Goal: Transaction & Acquisition: Purchase product/service

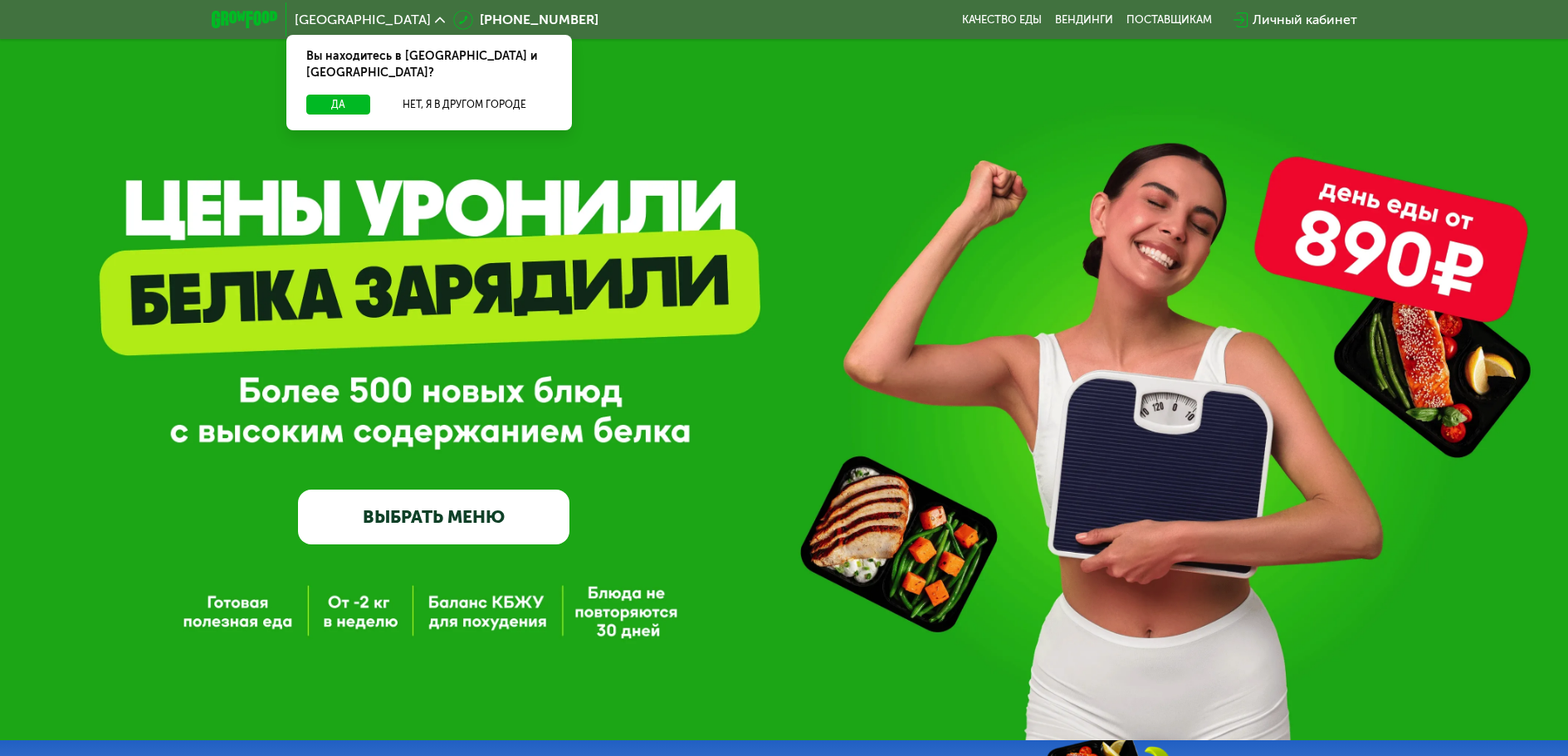
click at [429, 515] on link "ВЫБРАТЬ МЕНЮ" at bounding box center [433, 517] width 272 height 55
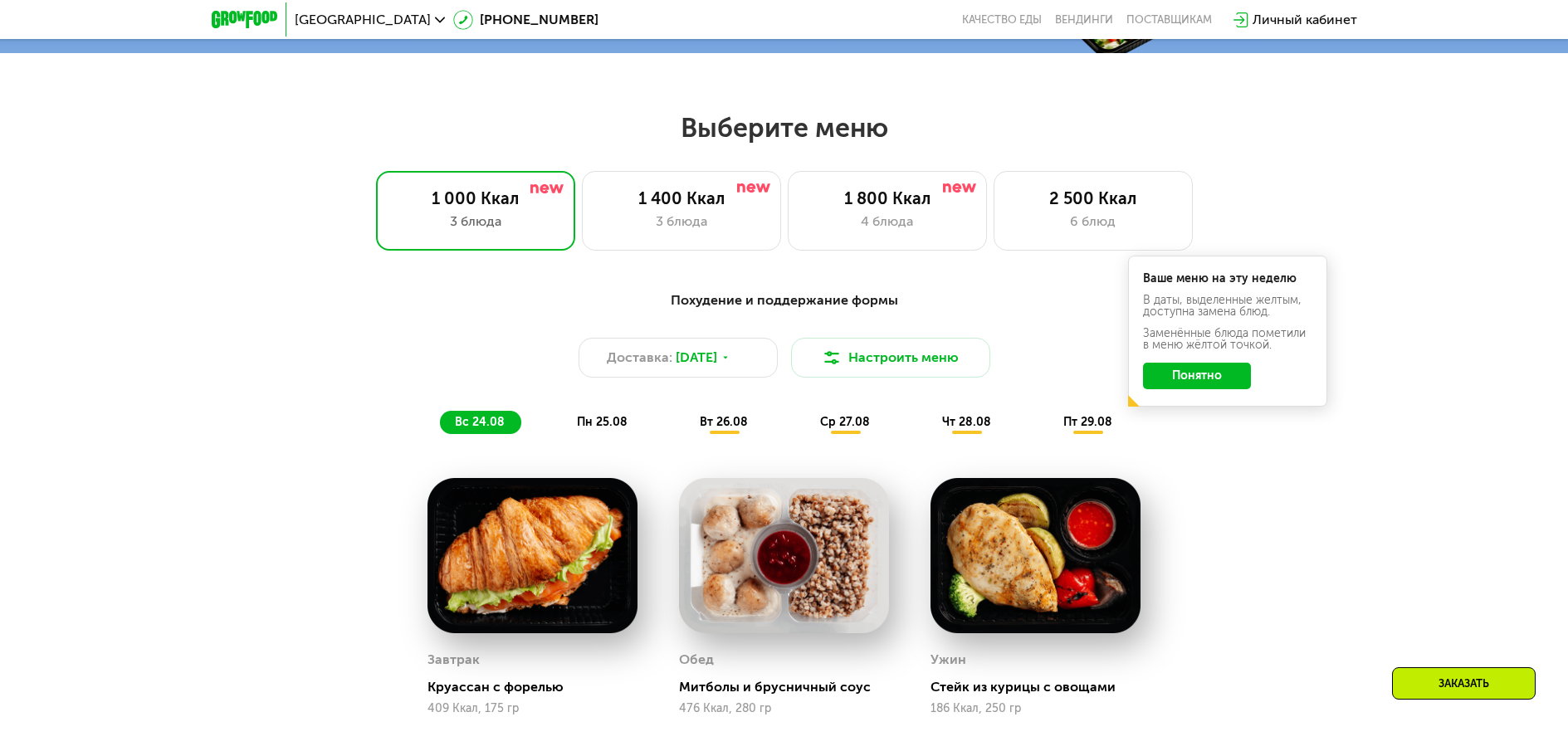
scroll to position [890, 0]
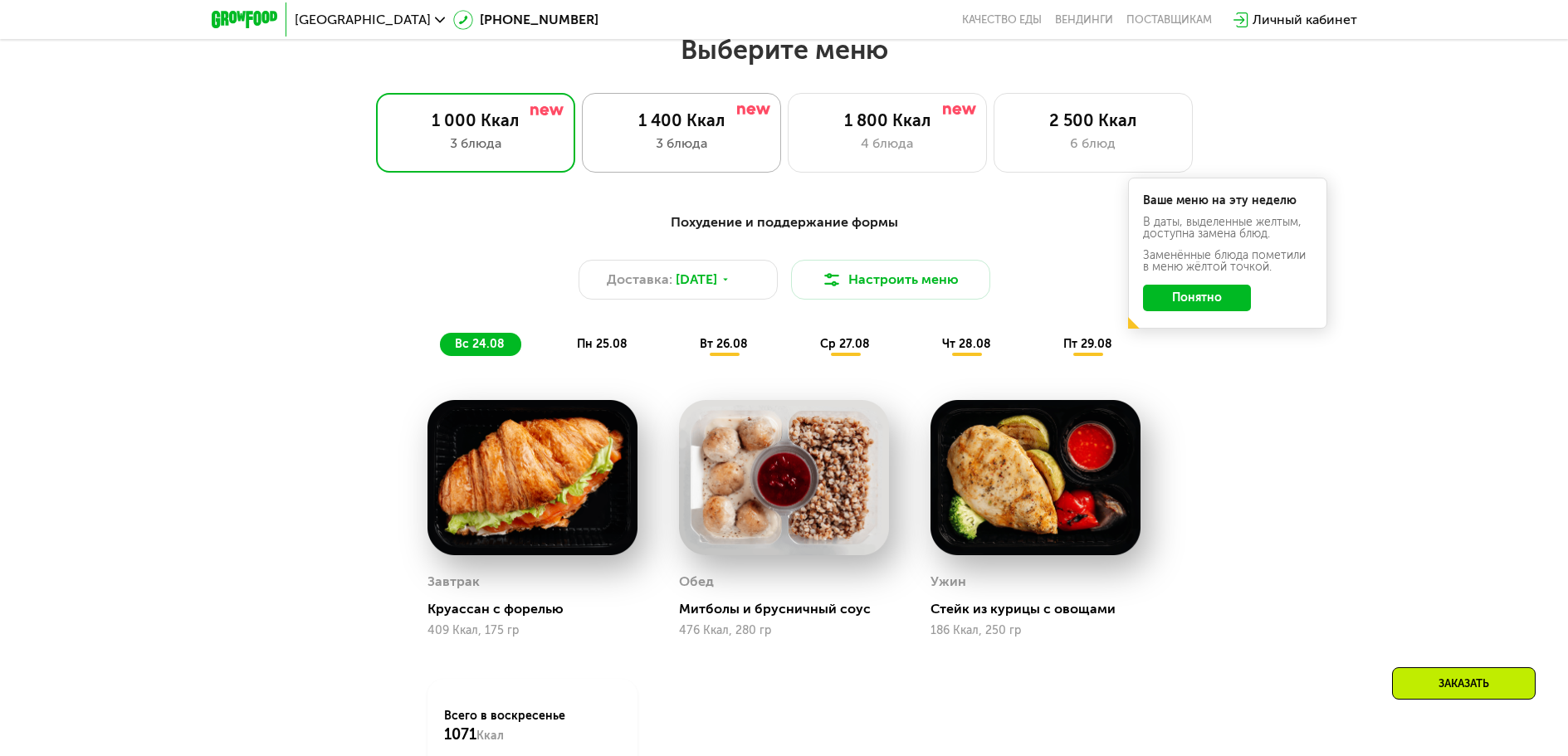
click at [787, 161] on div "1 400 Ккал 3 блюда" at bounding box center [887, 133] width 199 height 79
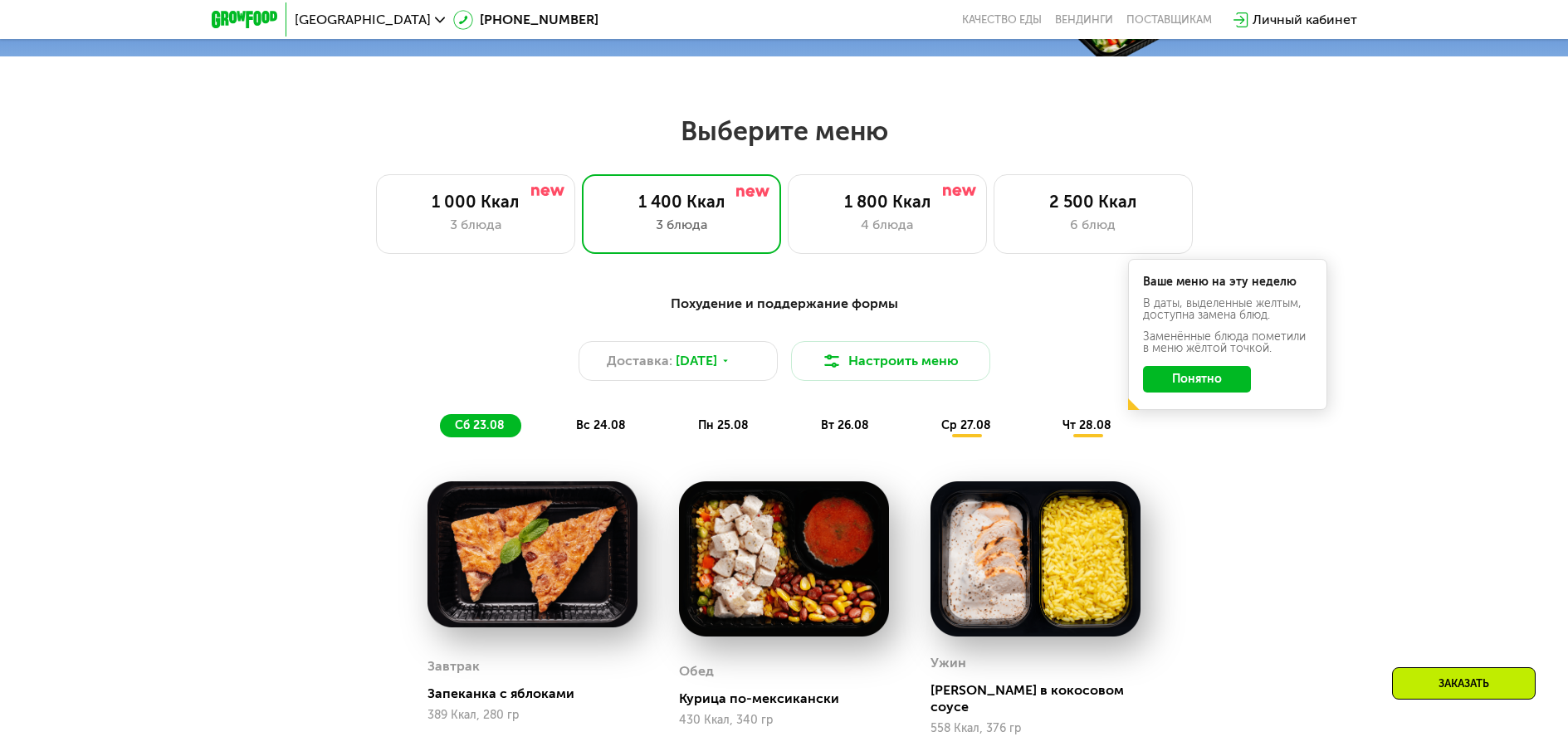
scroll to position [807, 0]
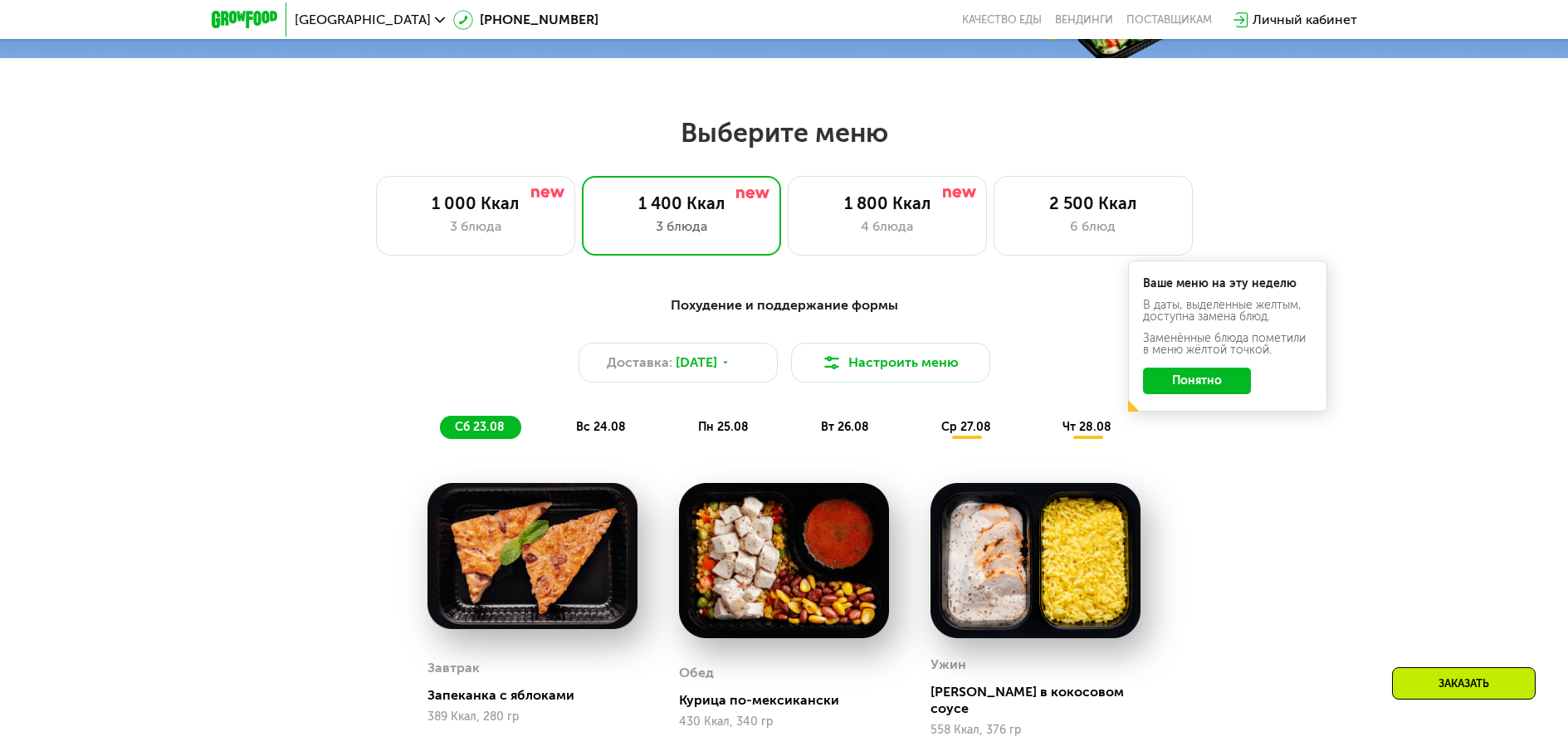
click at [1195, 384] on button "Понятно" at bounding box center [1196, 381] width 108 height 27
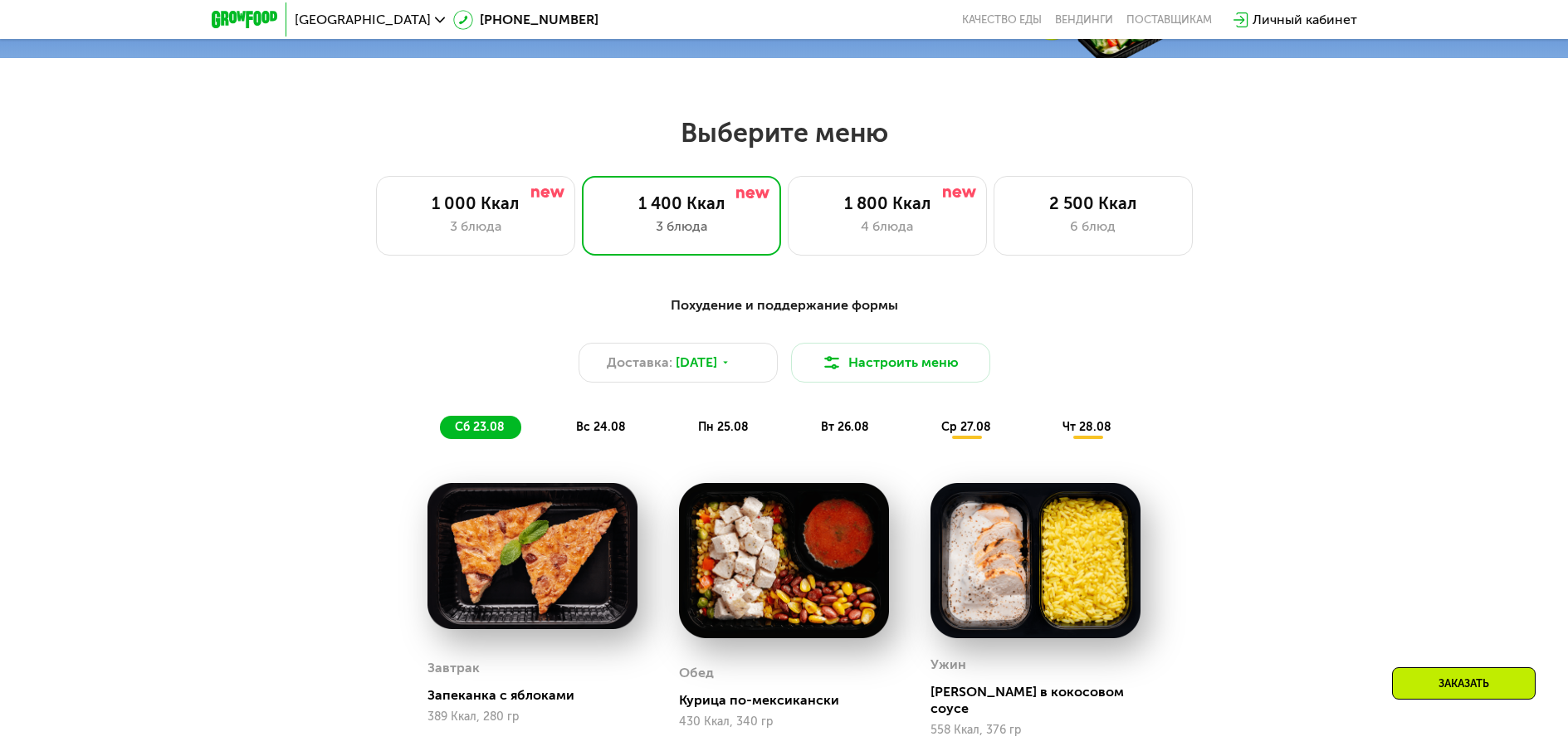
scroll to position [890, 0]
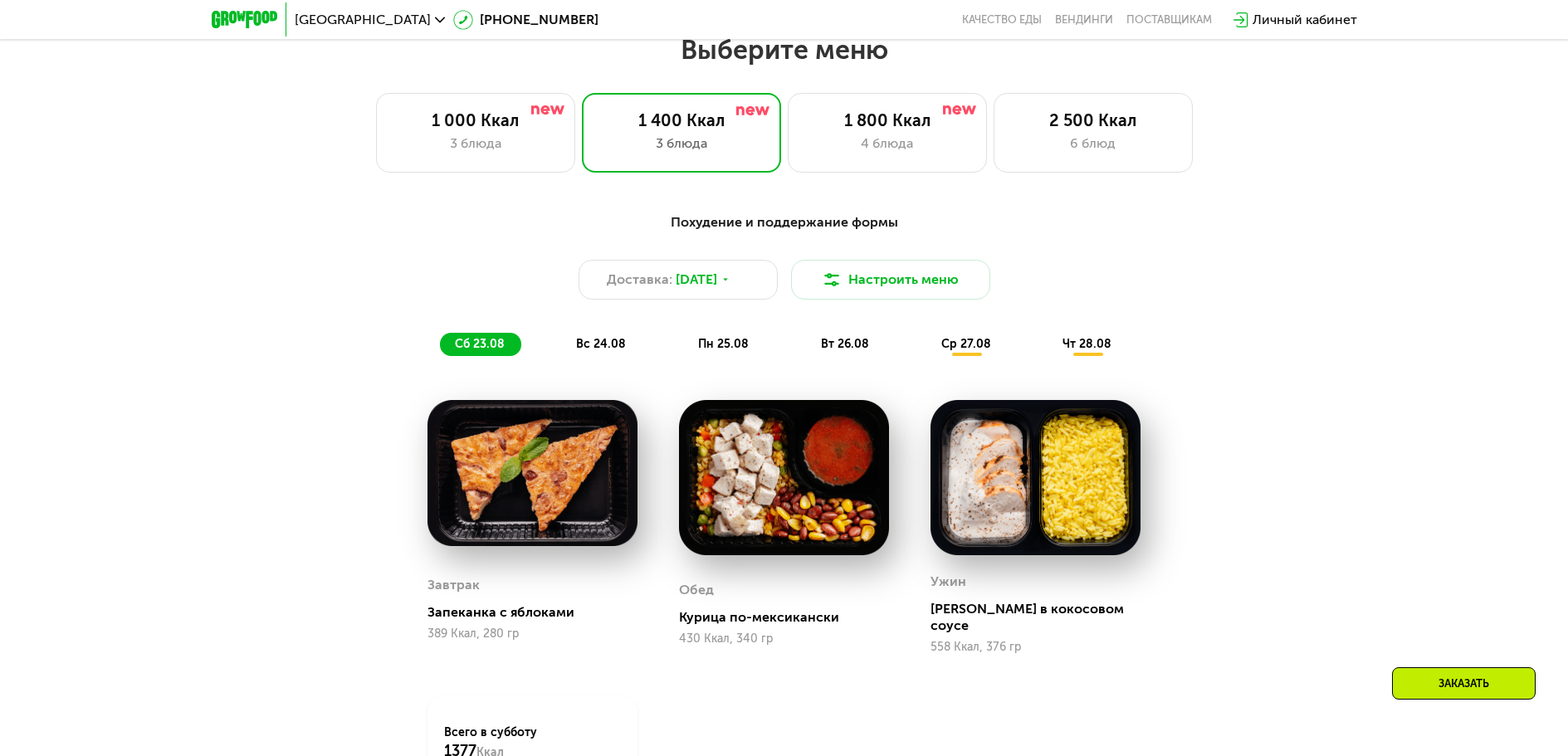
click at [593, 350] on span "вс 24.08" at bounding box center [601, 344] width 50 height 14
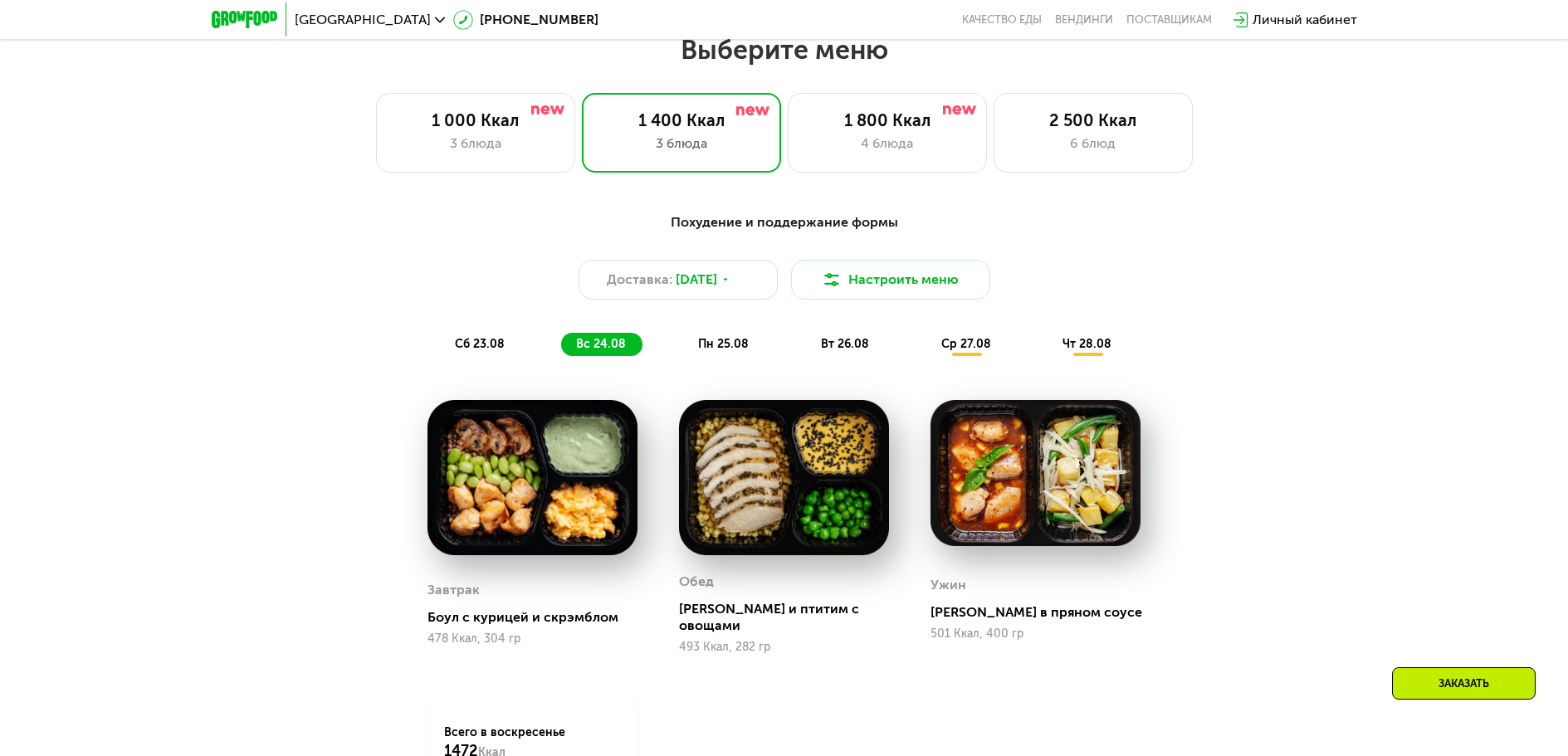
click at [715, 349] on span "пн 25.08" at bounding box center [723, 344] width 51 height 14
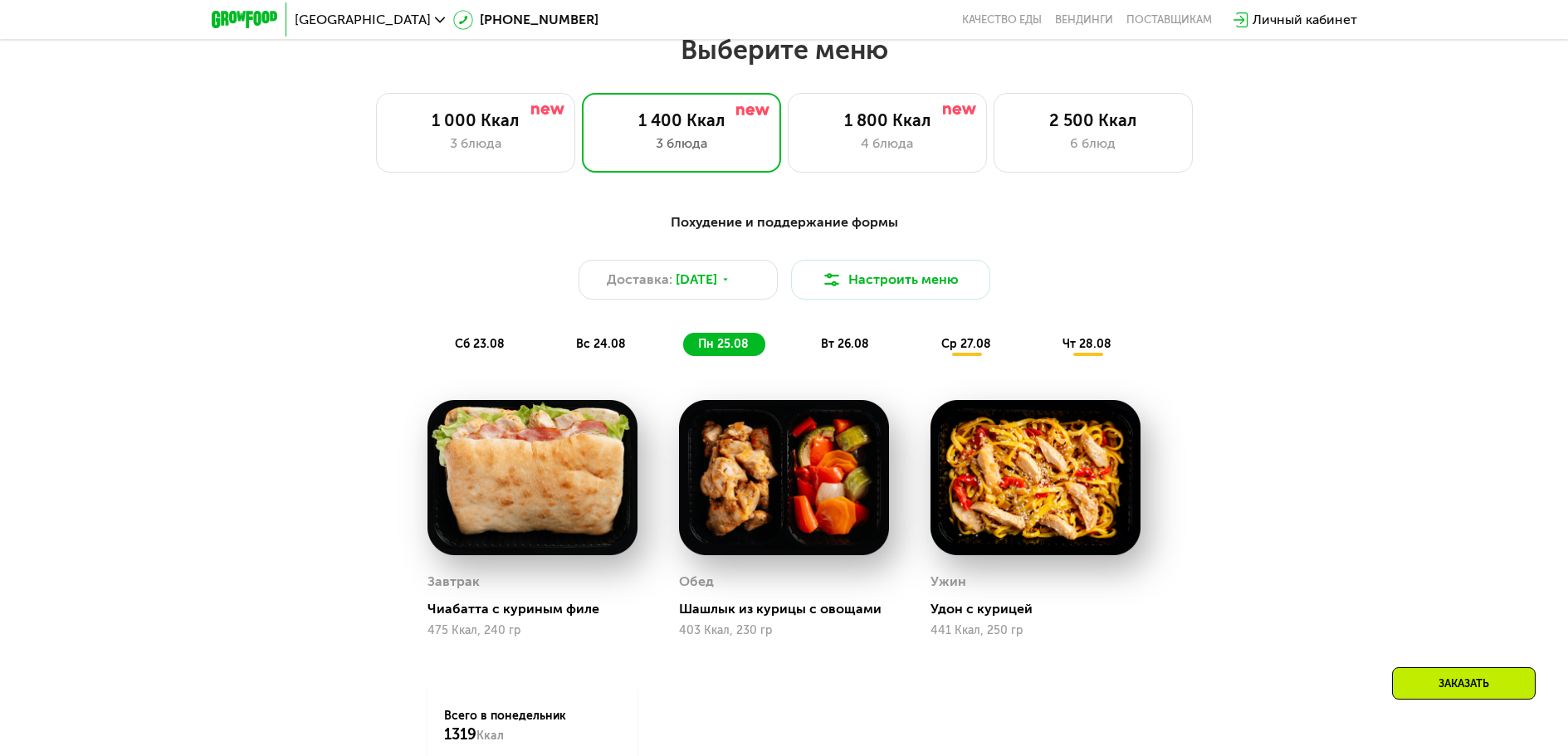
click at [926, 338] on div "вт 26.08" at bounding box center [967, 344] width 81 height 23
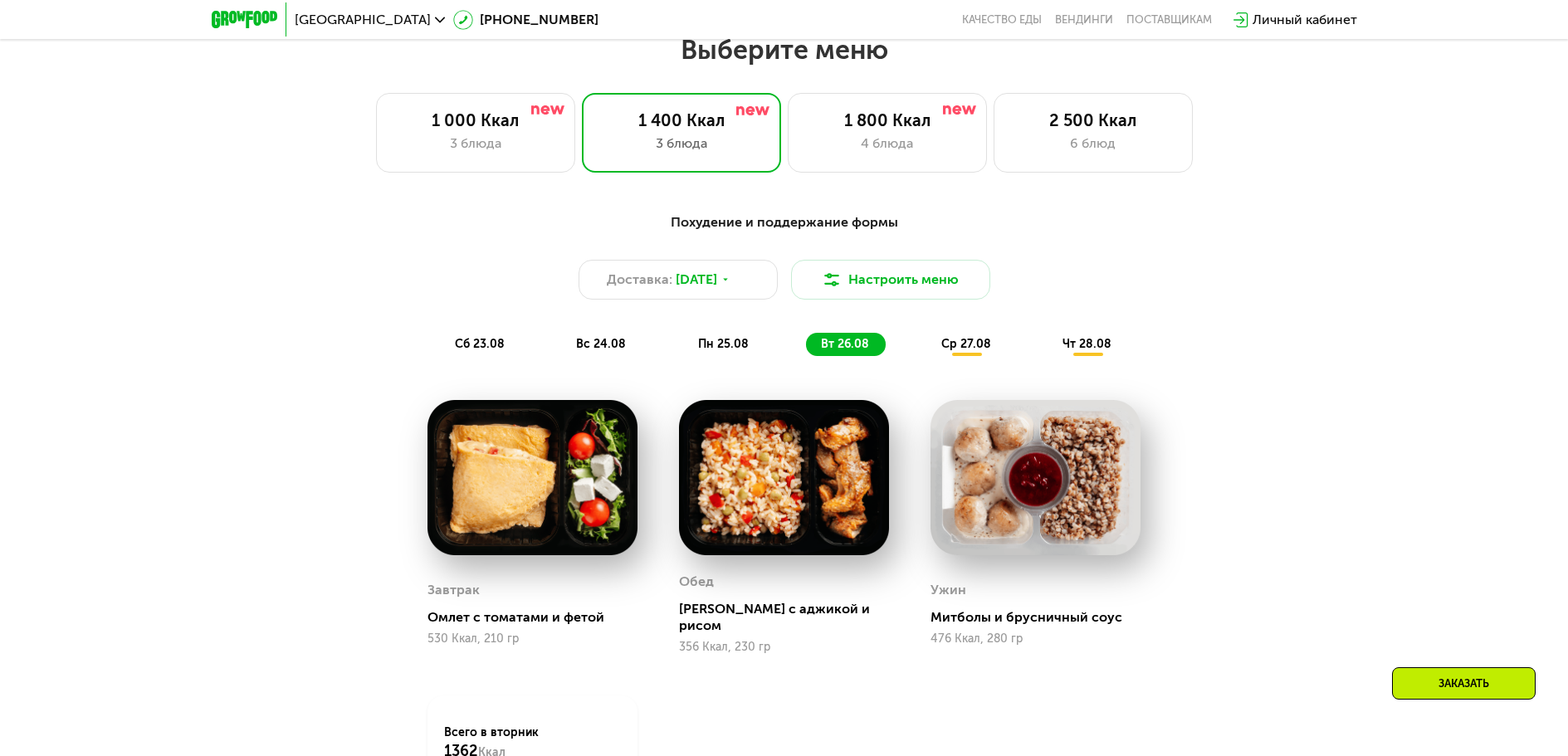
click at [948, 346] on span "ср 27.08" at bounding box center [966, 344] width 50 height 14
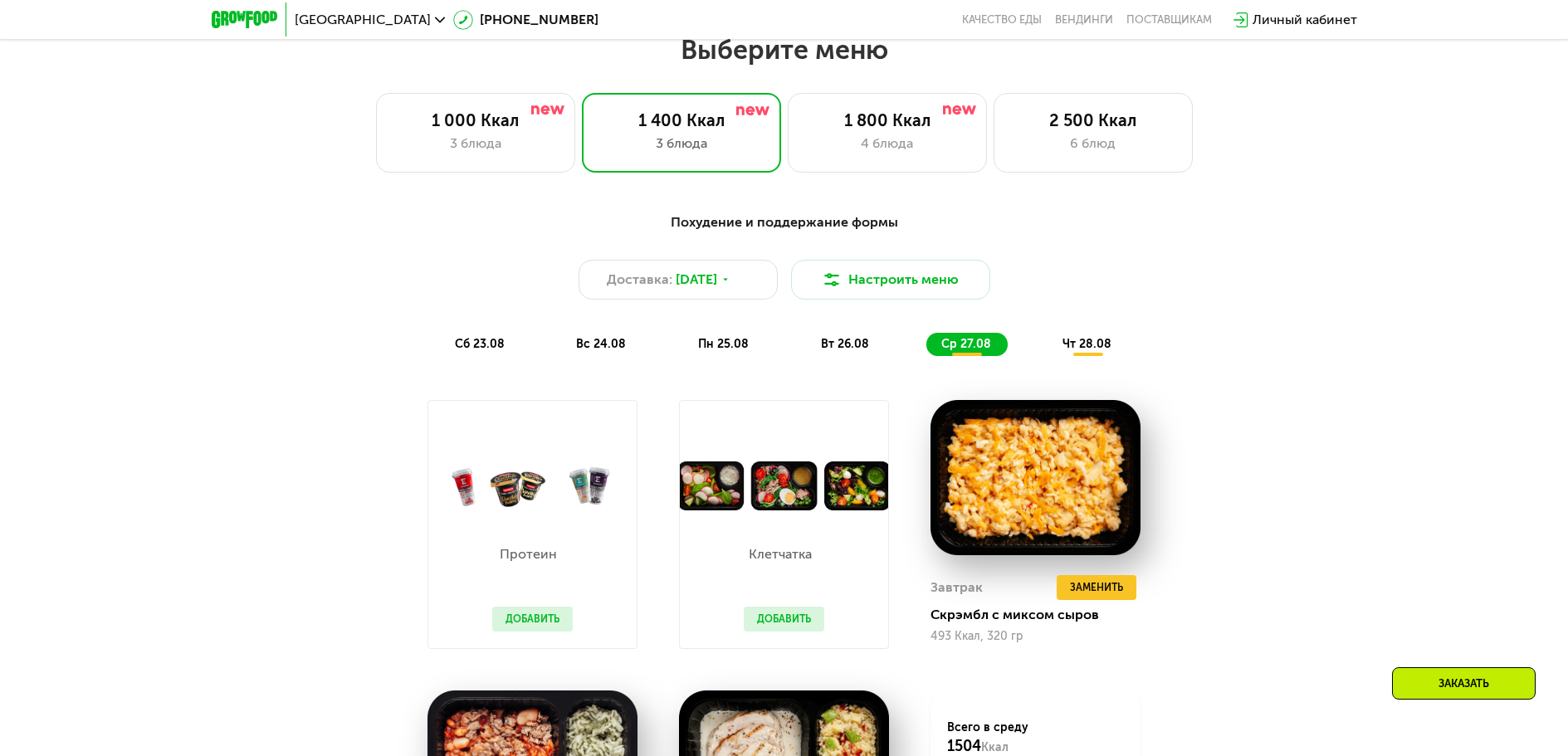
click at [1080, 351] on span "чт 28.08" at bounding box center [1086, 344] width 49 height 14
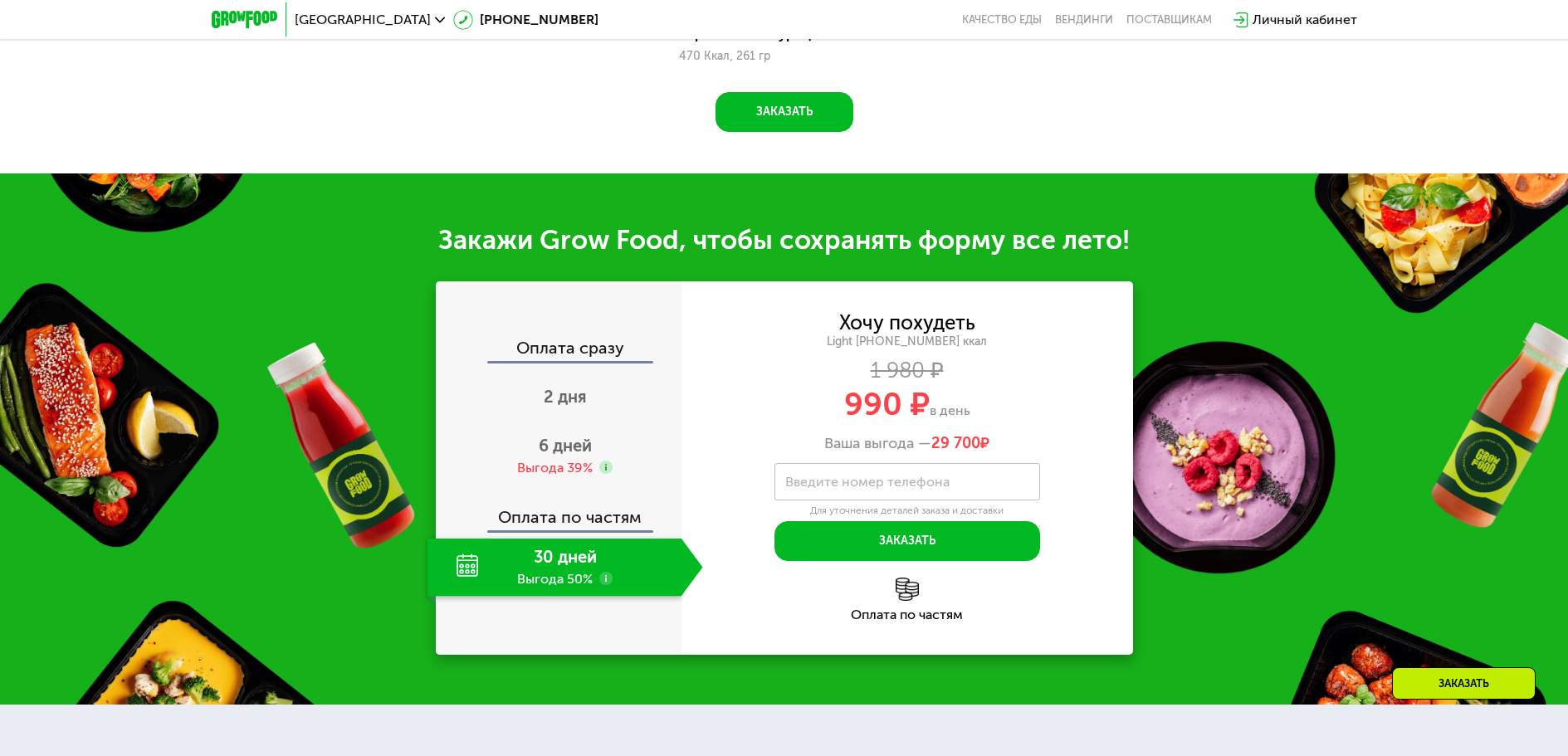
scroll to position [1803, 0]
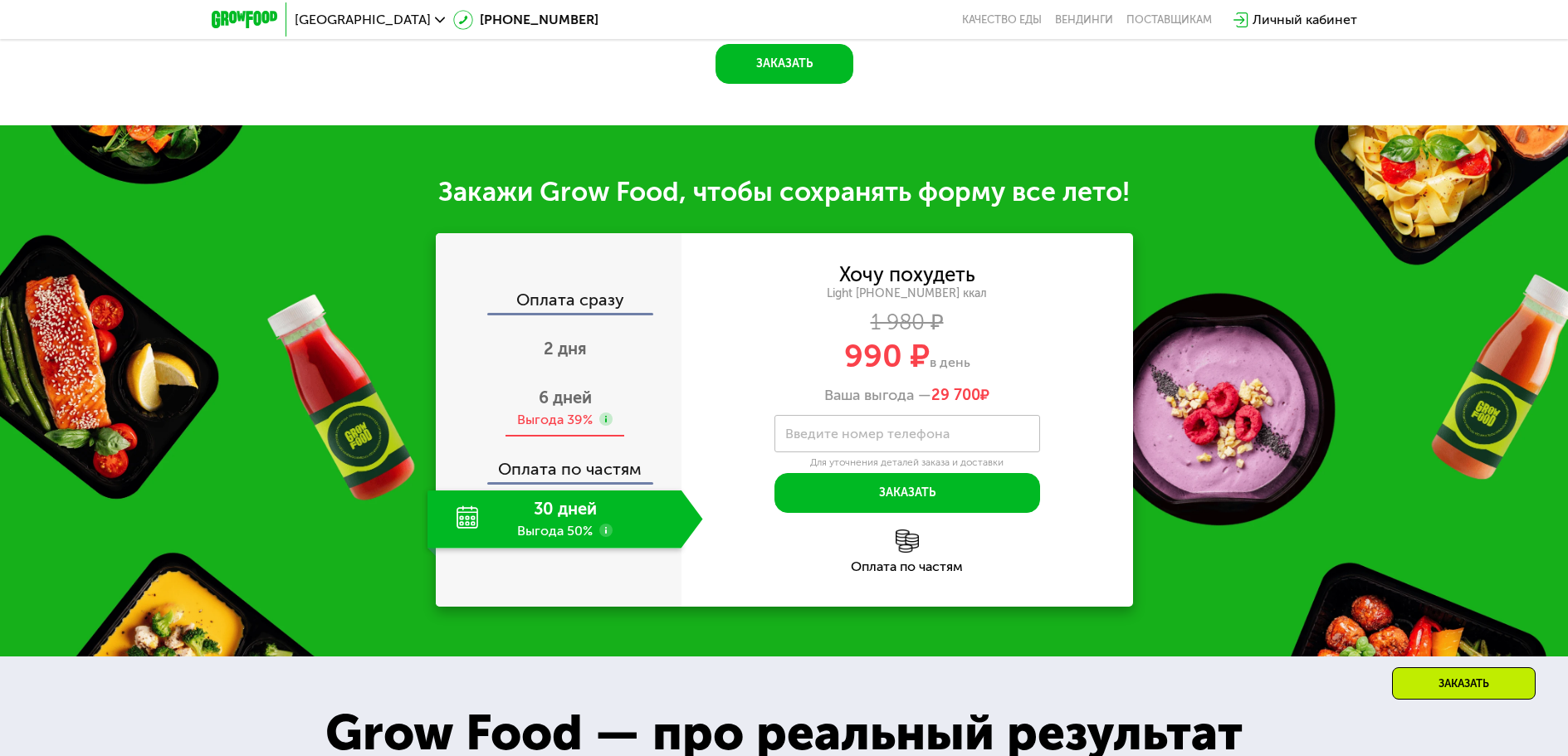
click at [559, 416] on div "Выгода 39%" at bounding box center [554, 420] width 75 height 18
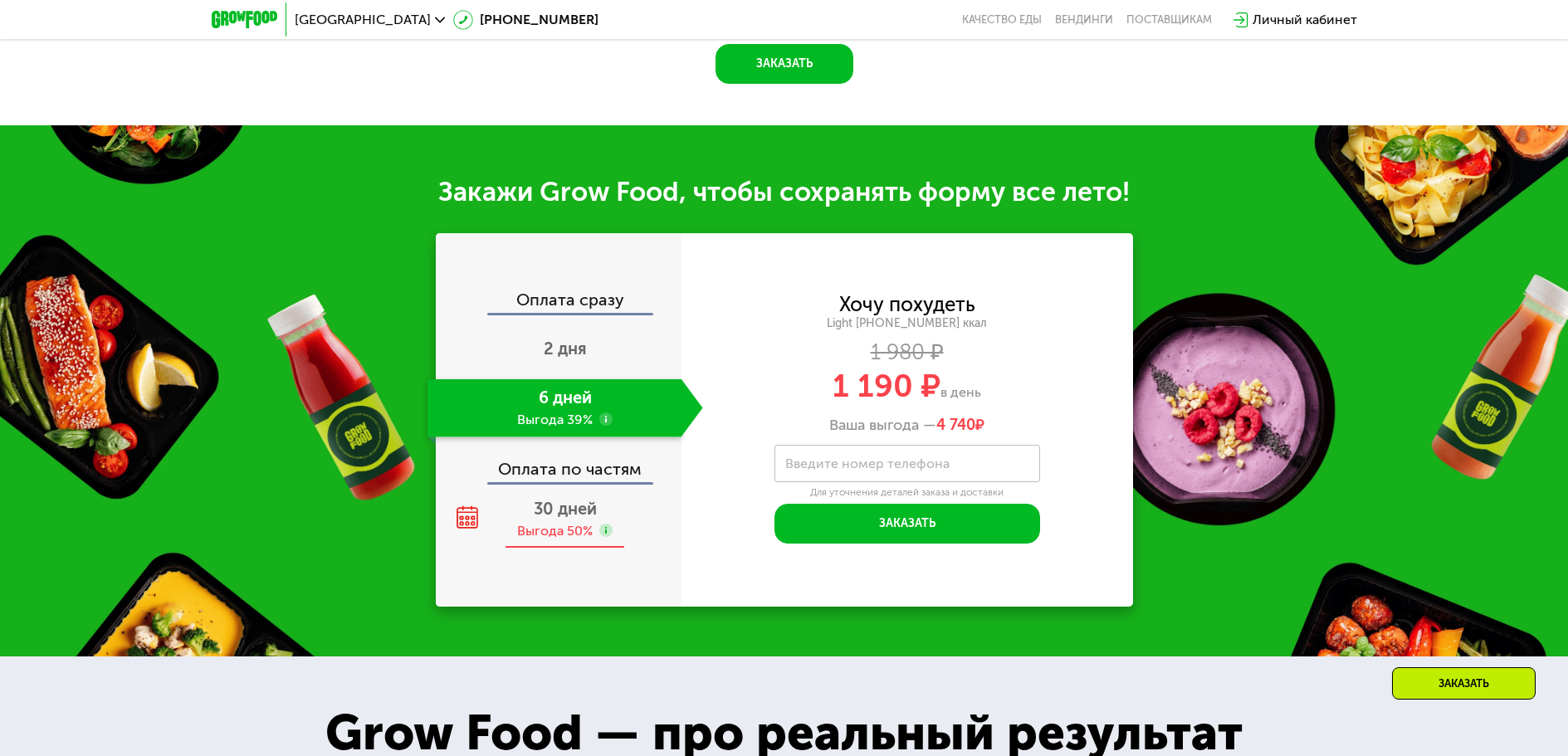
click at [550, 525] on div "30 дней Выгода 50%" at bounding box center [565, 520] width 276 height 59
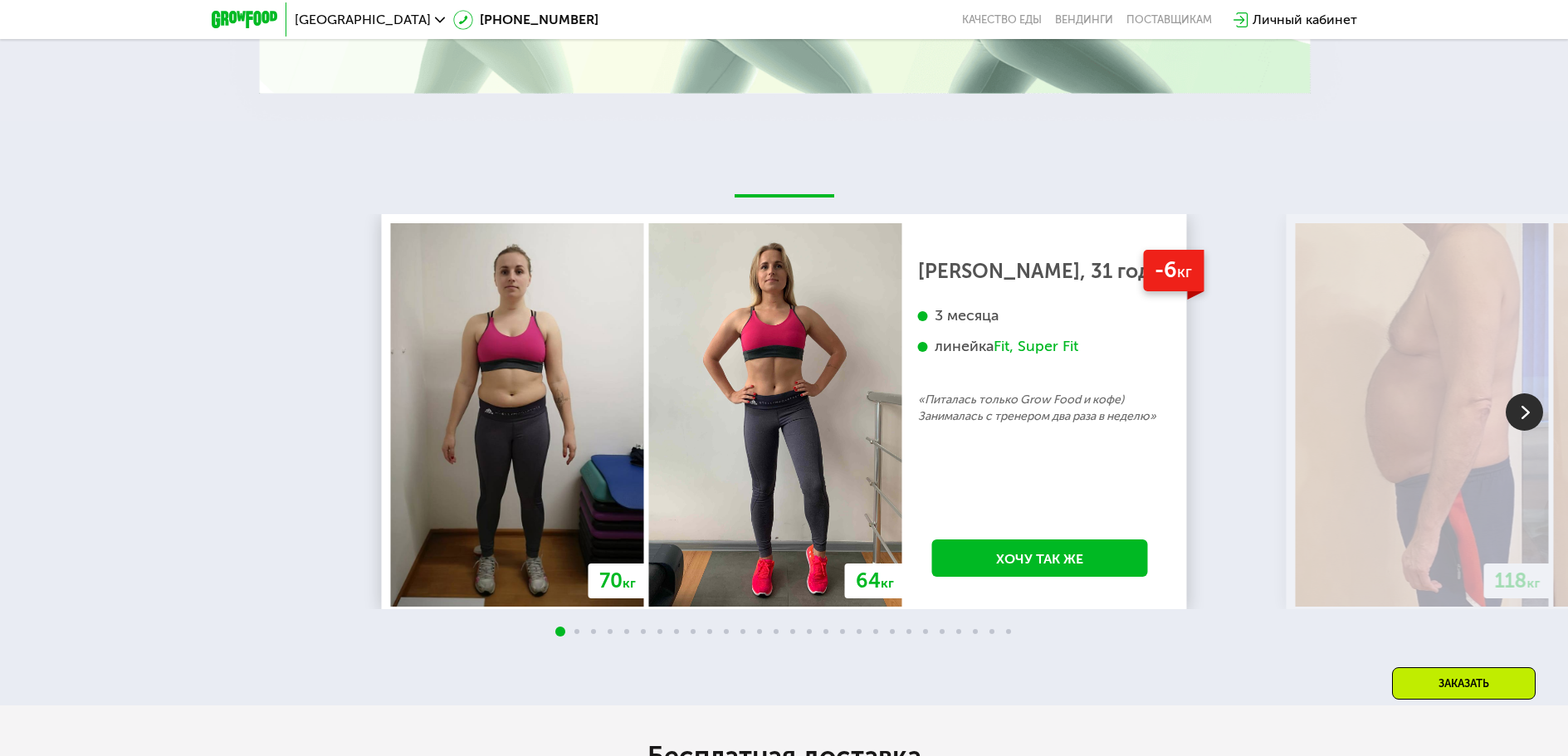
scroll to position [3214, 0]
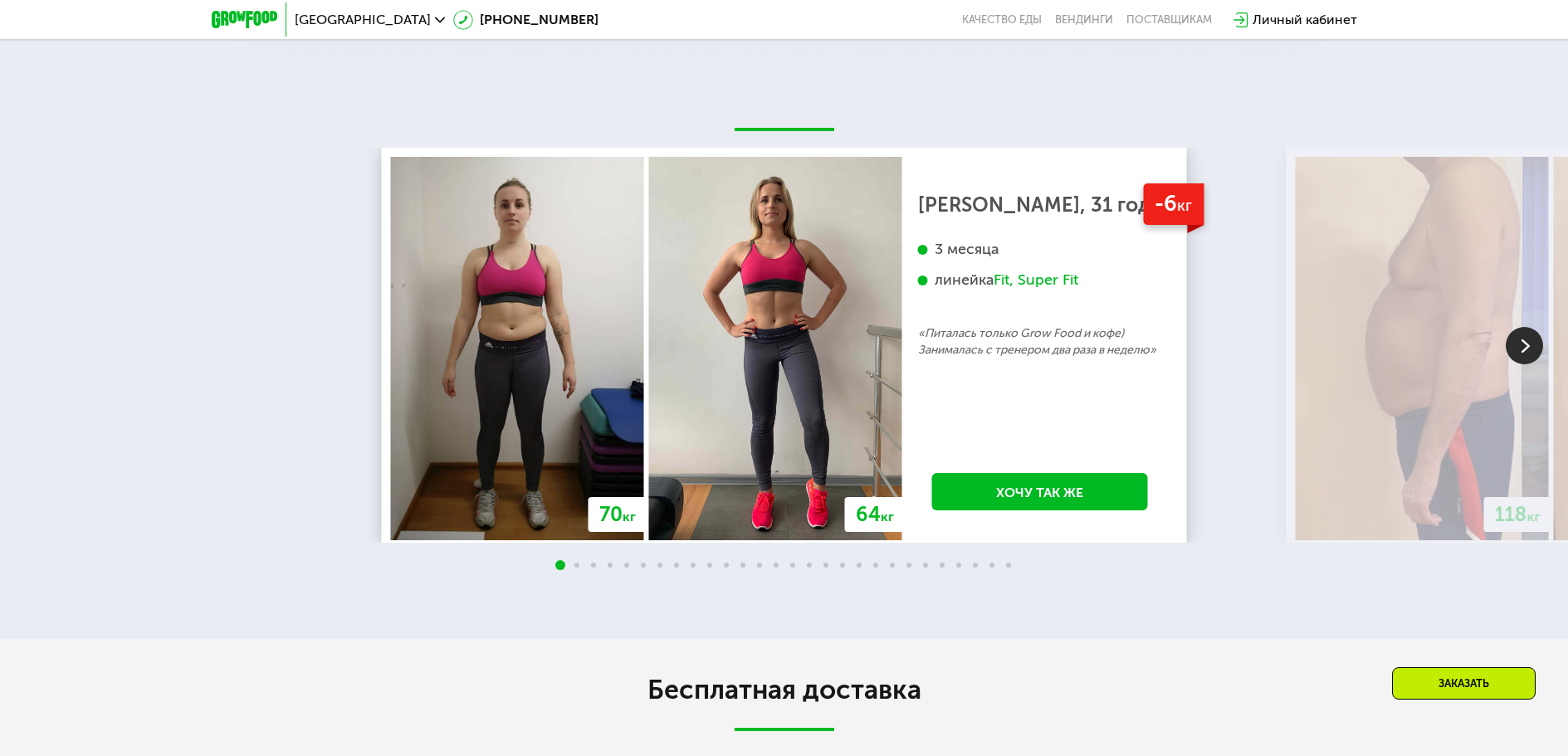
click at [1528, 352] on img at bounding box center [1524, 346] width 38 height 38
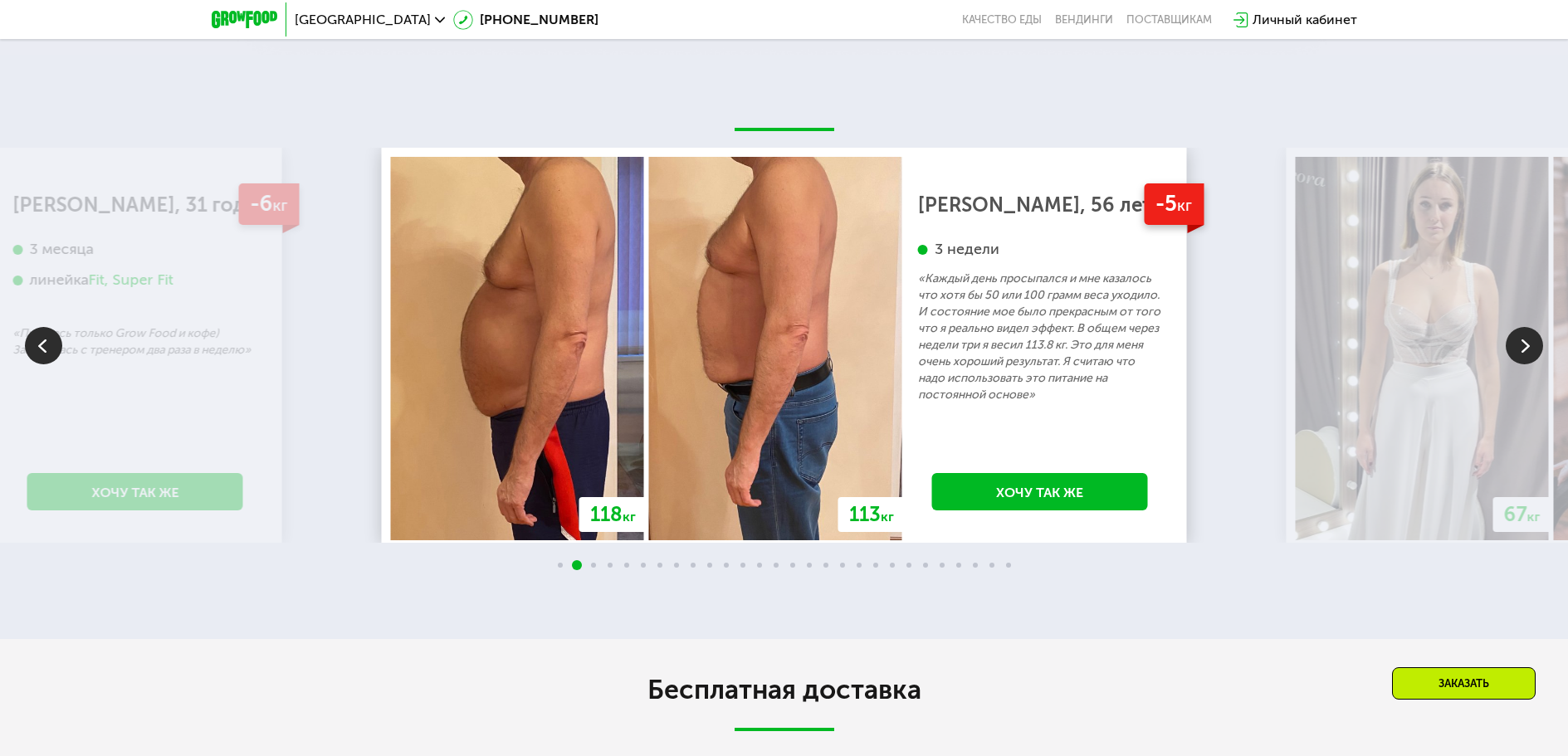
click at [1528, 352] on img at bounding box center [1524, 346] width 38 height 38
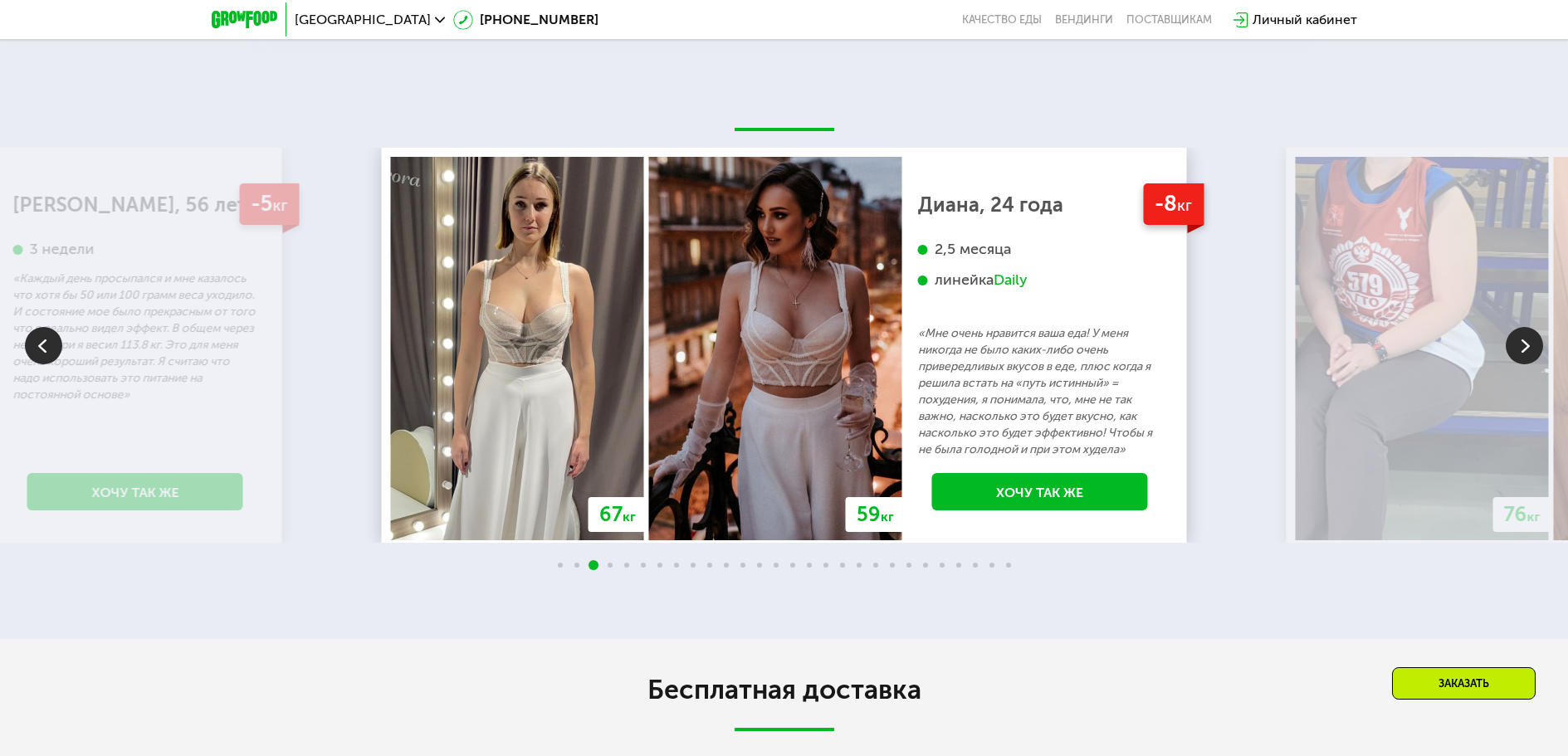
click at [1528, 352] on img at bounding box center [1524, 346] width 38 height 38
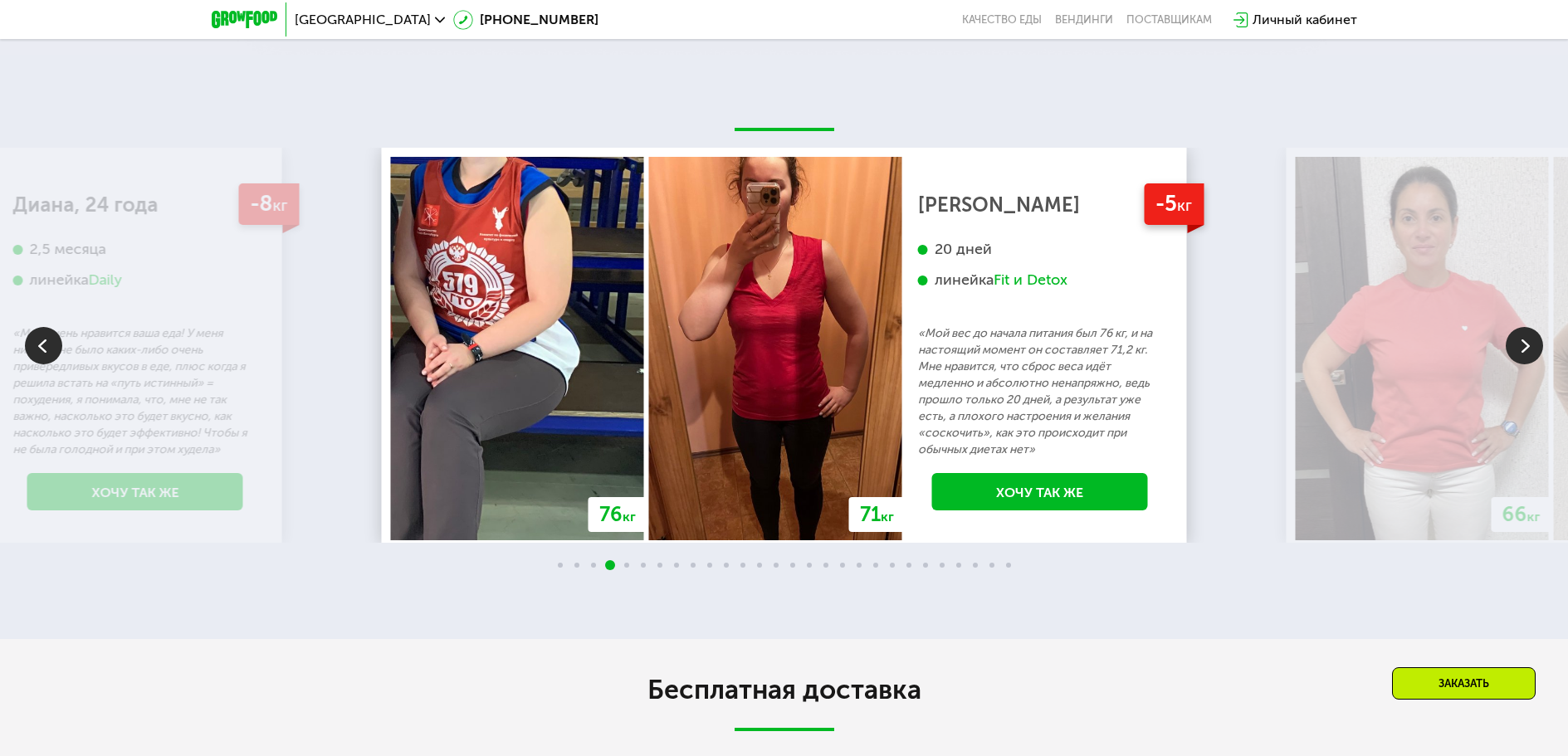
click at [1522, 350] on img at bounding box center [1524, 346] width 38 height 38
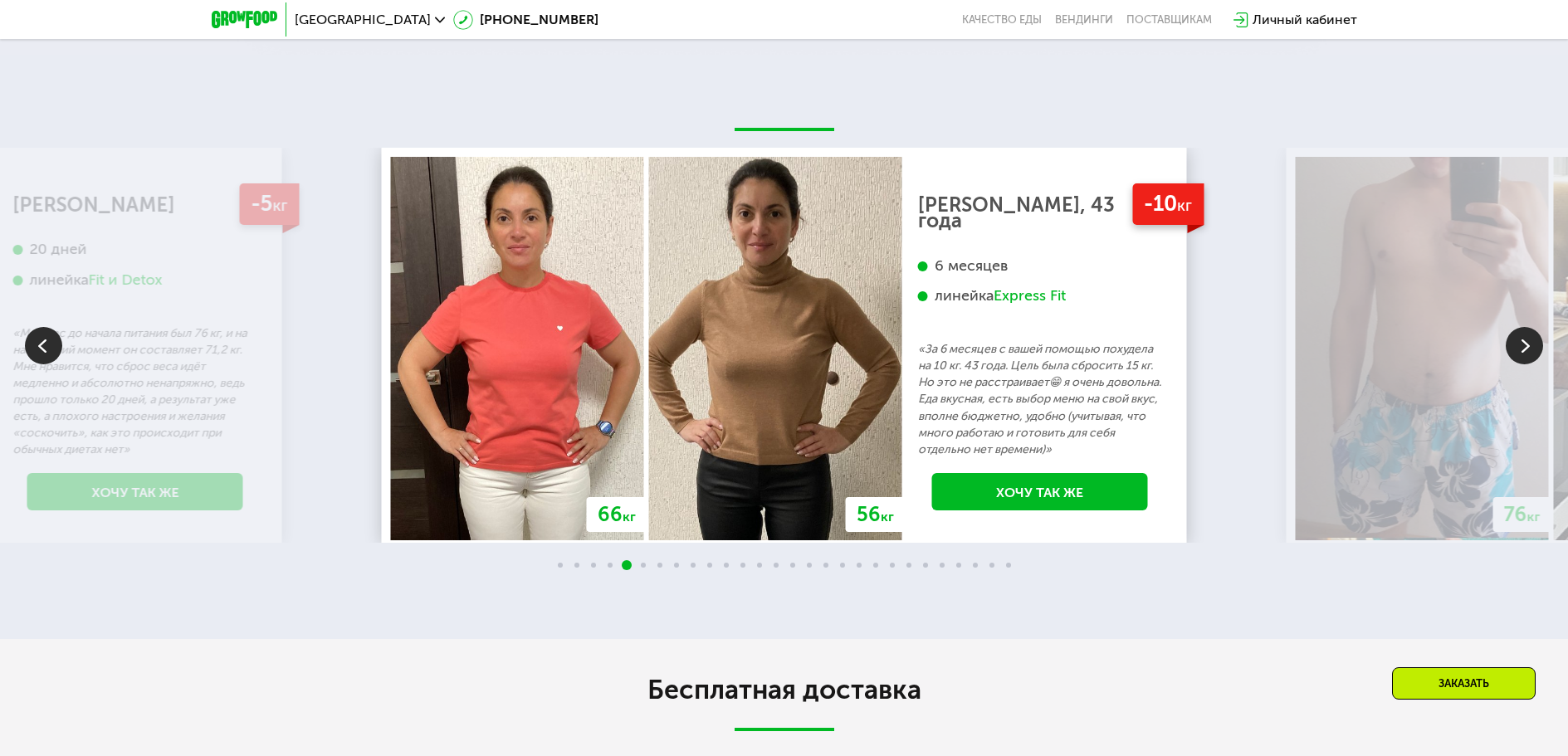
click at [1522, 350] on img at bounding box center [1524, 346] width 38 height 38
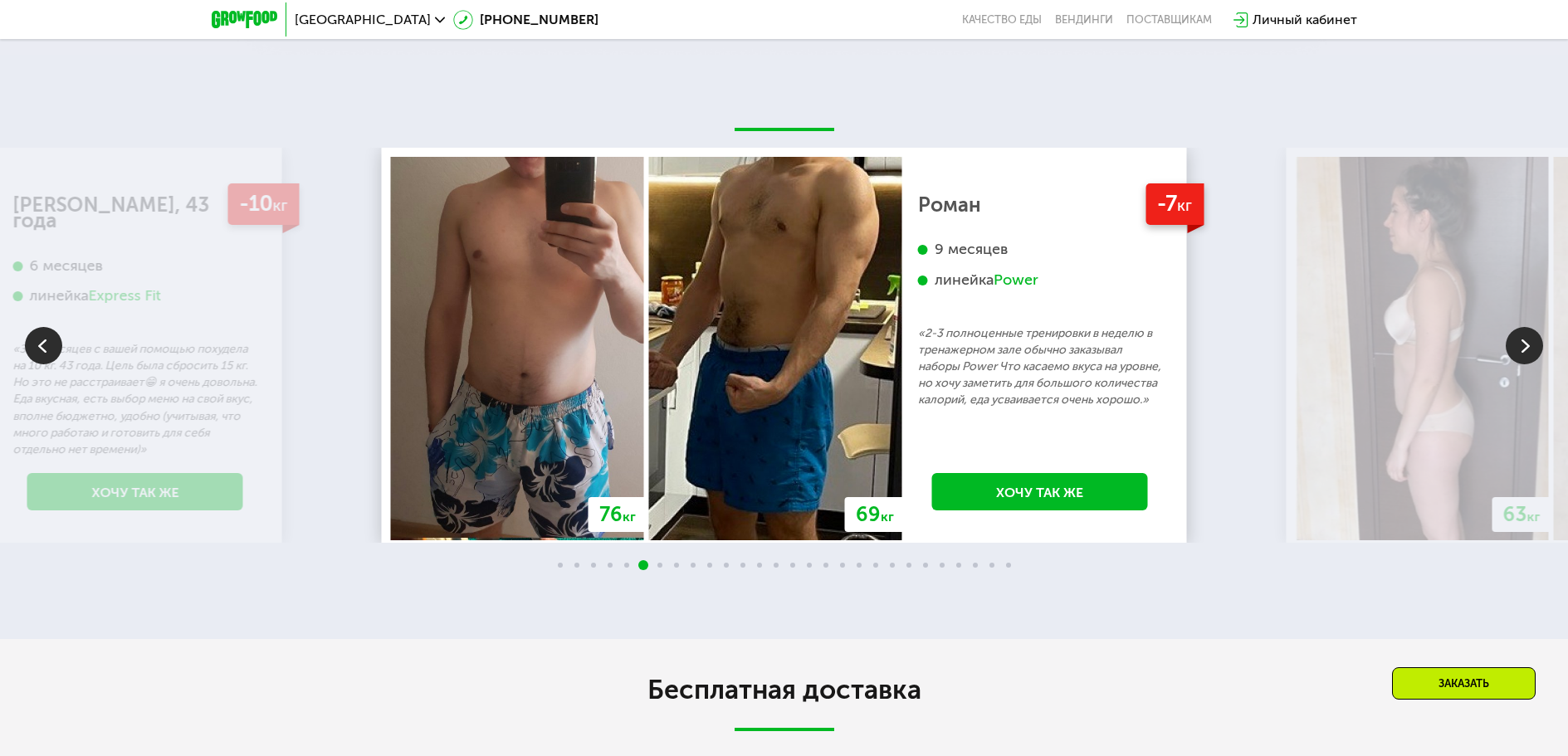
click at [1522, 350] on img at bounding box center [1524, 346] width 38 height 38
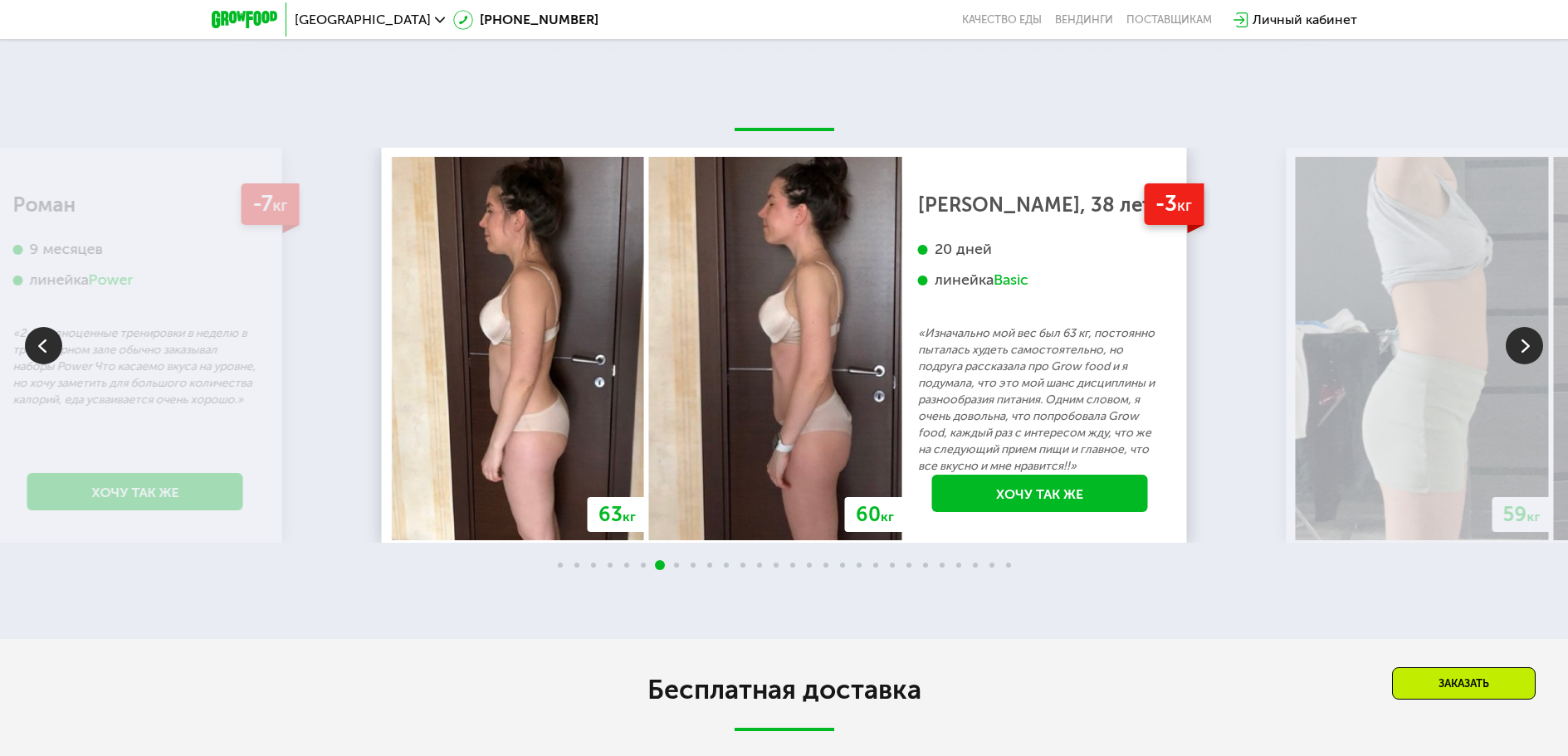
click at [1522, 350] on img at bounding box center [1524, 346] width 38 height 38
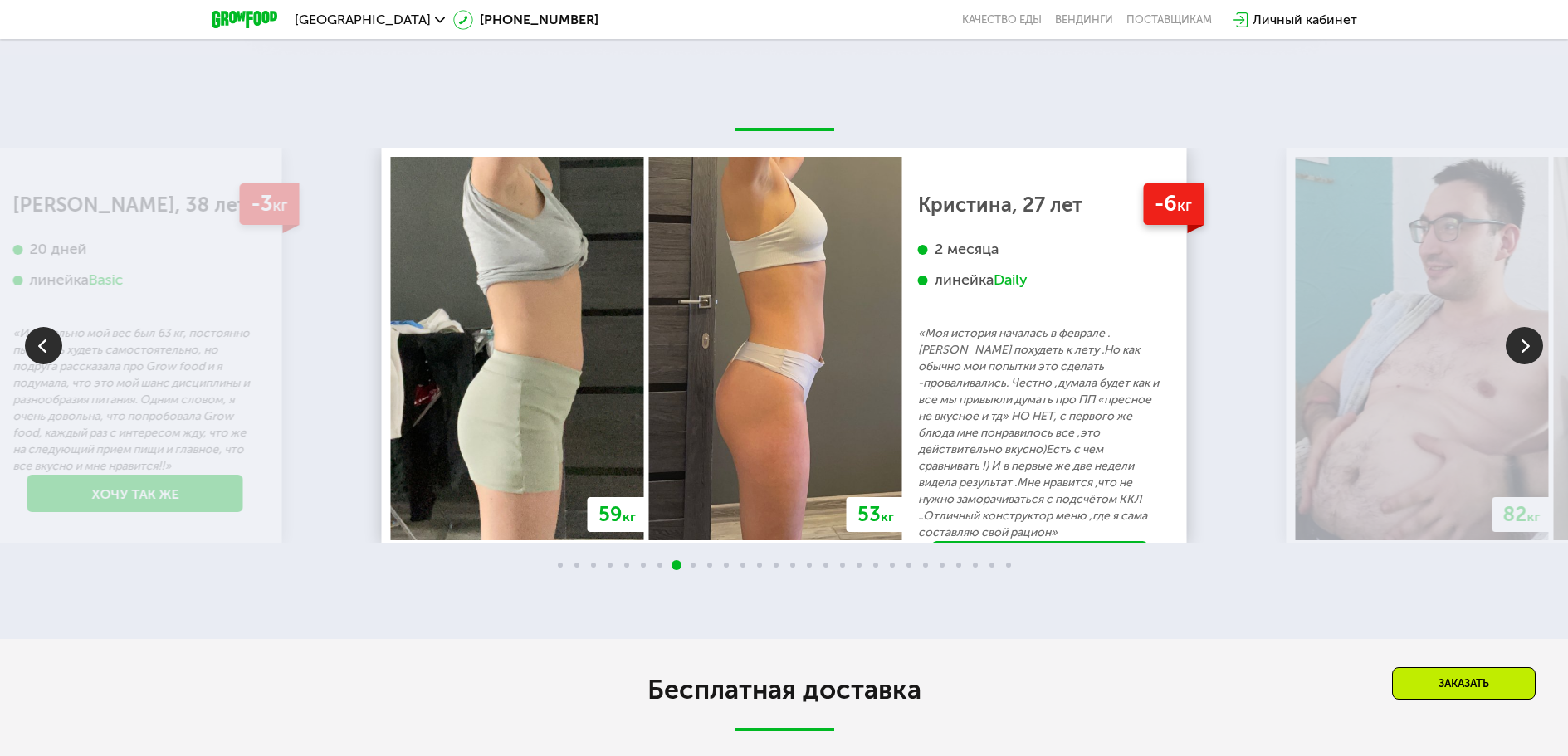
click at [1522, 350] on img at bounding box center [1524, 346] width 38 height 38
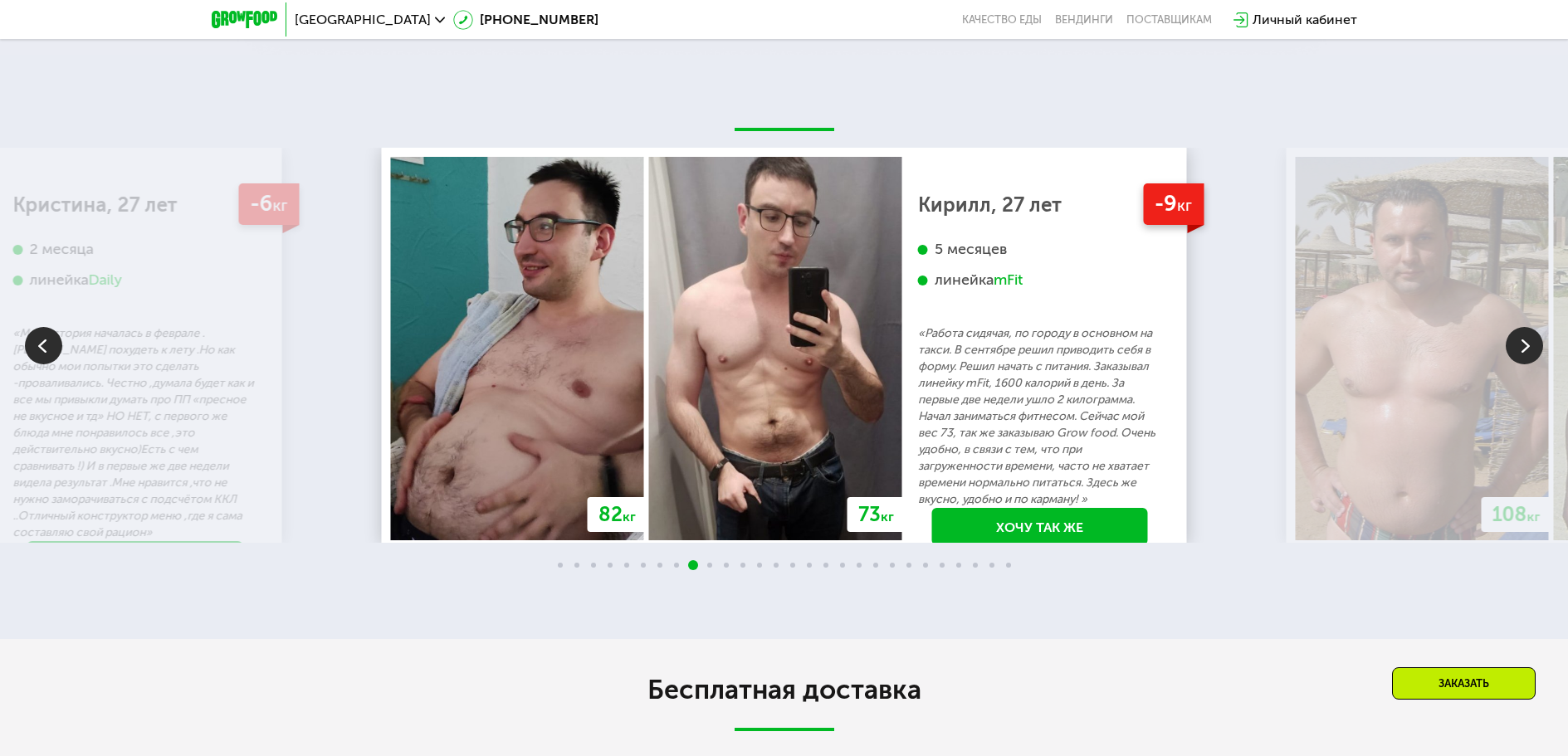
click at [1522, 350] on img at bounding box center [1524, 346] width 38 height 38
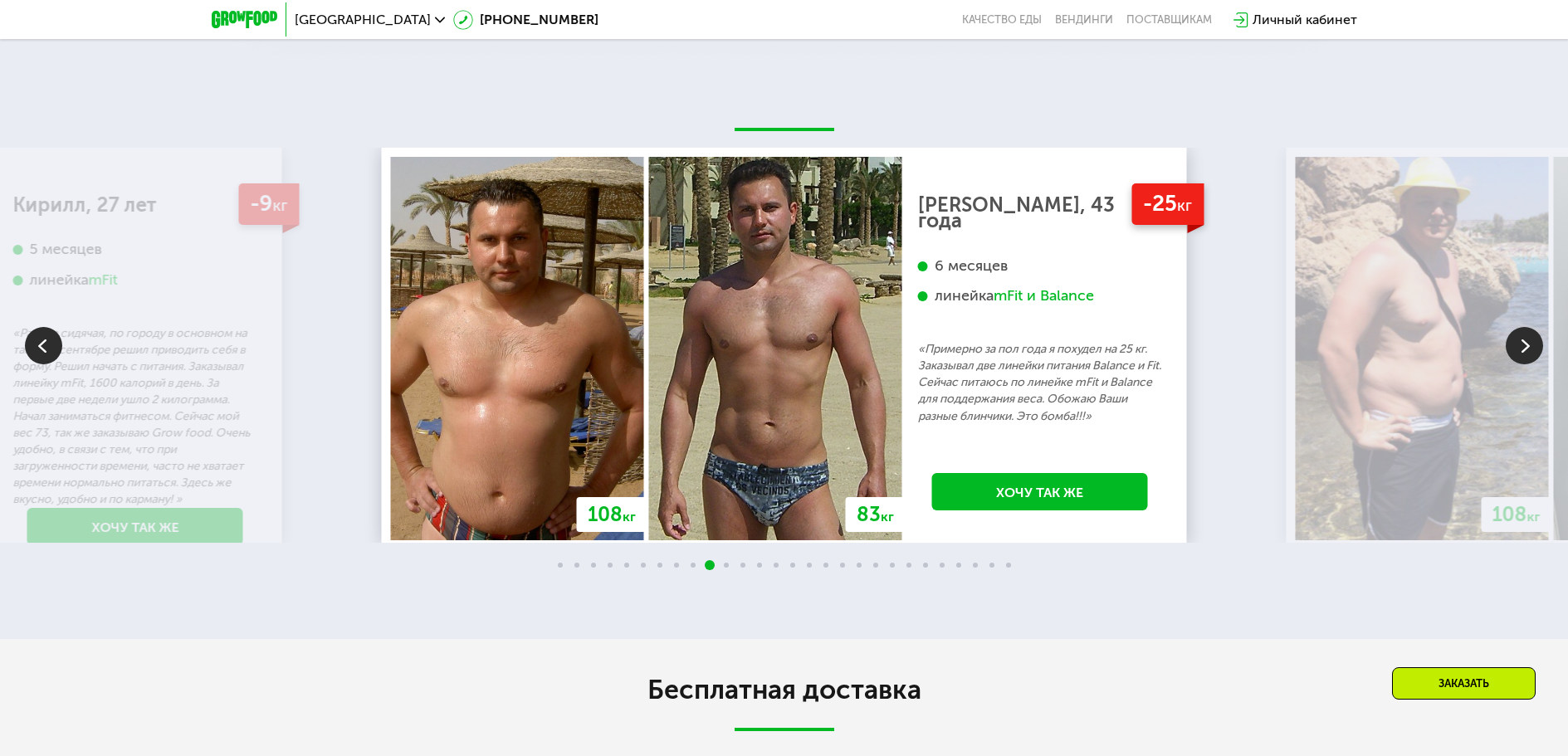
click at [1522, 350] on img at bounding box center [1524, 346] width 38 height 38
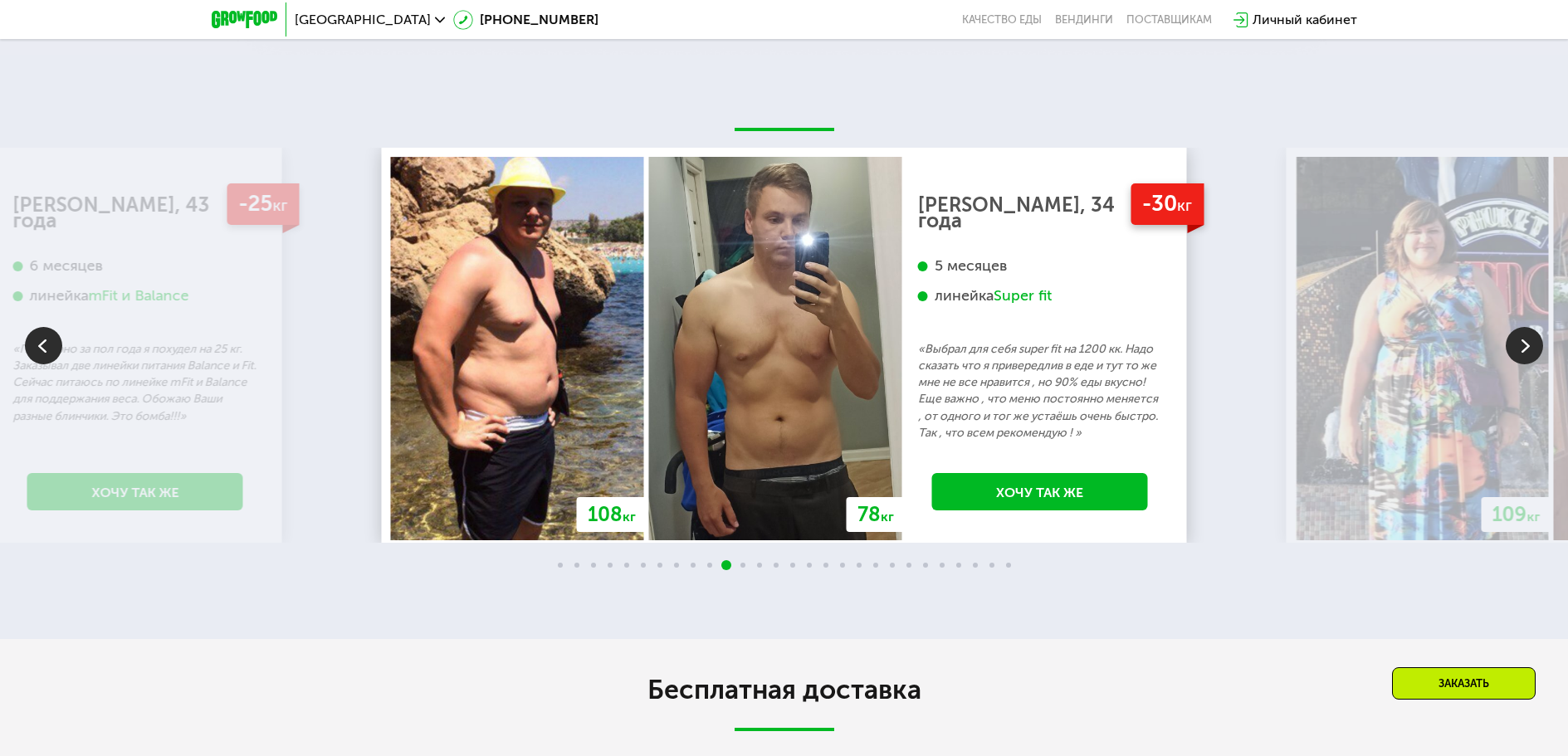
click at [1524, 350] on img at bounding box center [1524, 346] width 38 height 38
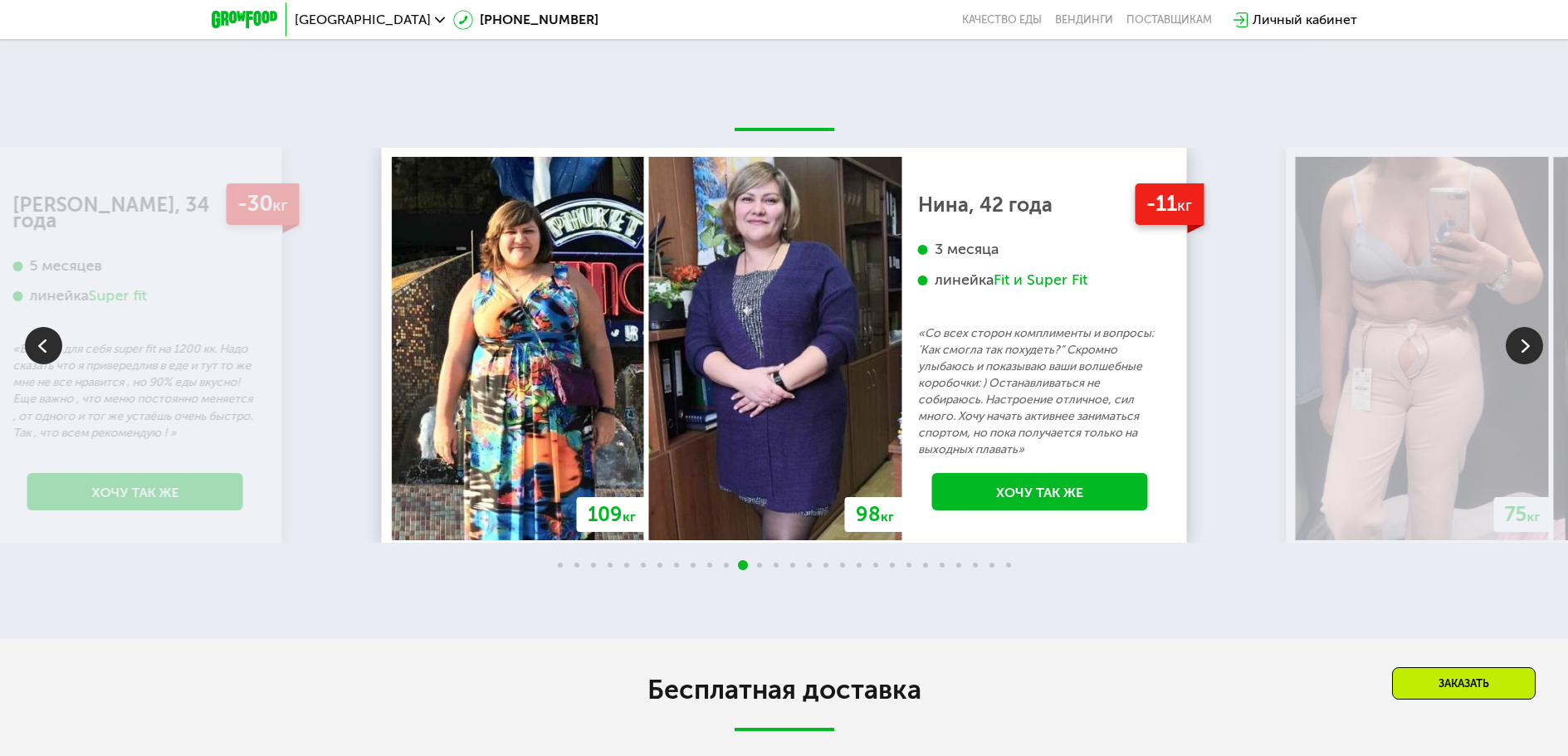
click at [1524, 350] on img at bounding box center [1524, 346] width 38 height 38
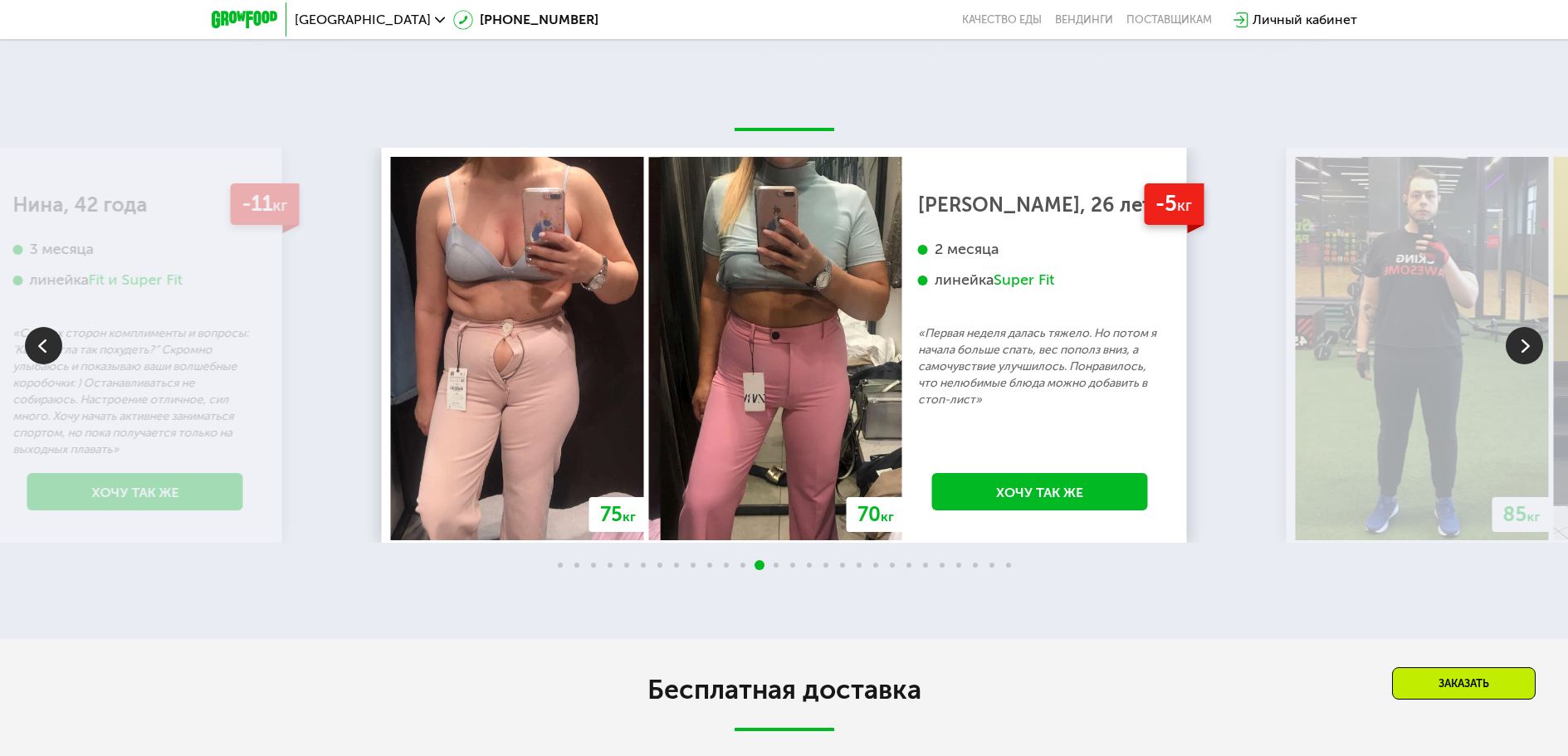
click at [1520, 351] on img at bounding box center [1524, 346] width 38 height 38
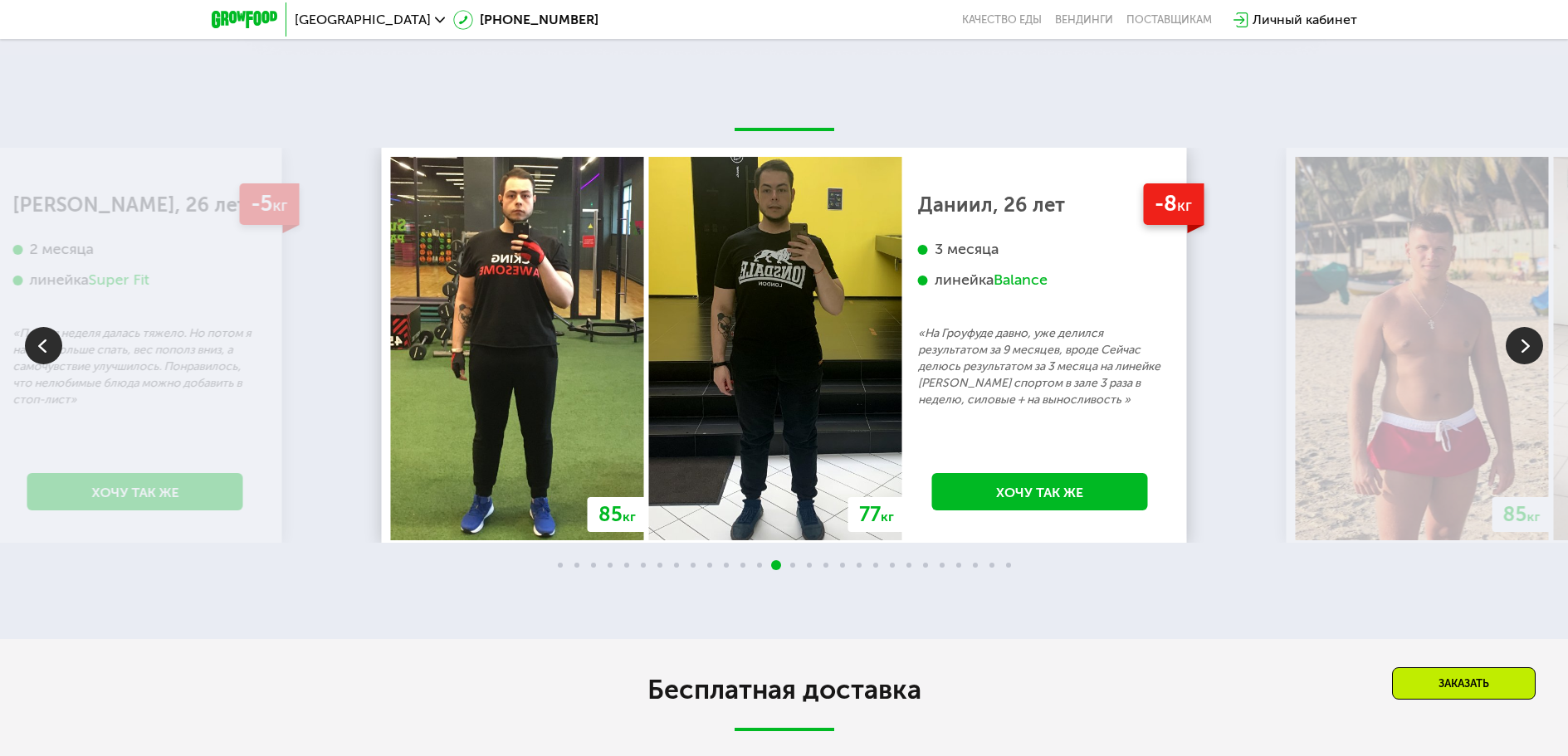
click at [1520, 351] on img at bounding box center [1524, 346] width 38 height 38
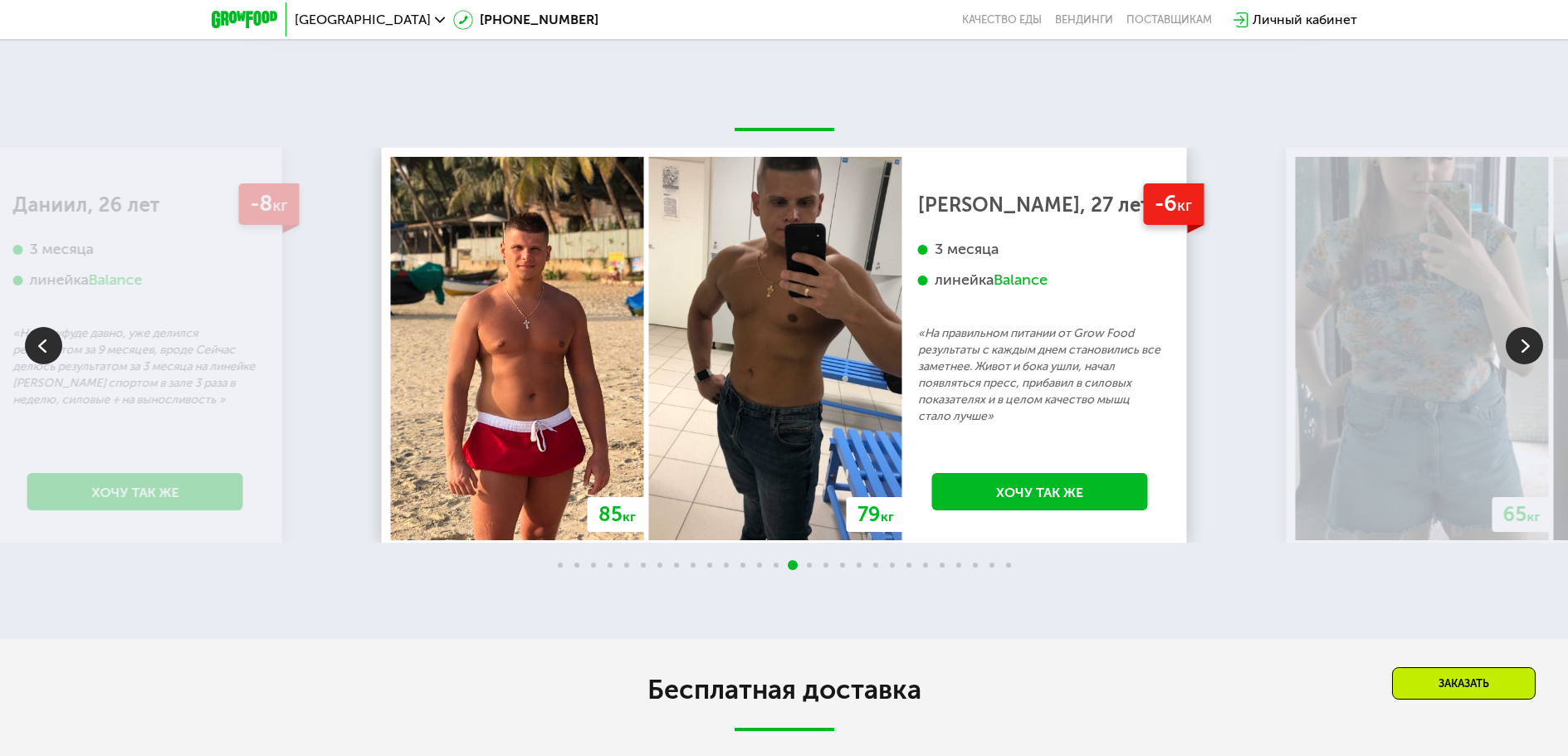
click at [1520, 351] on img at bounding box center [1524, 346] width 38 height 38
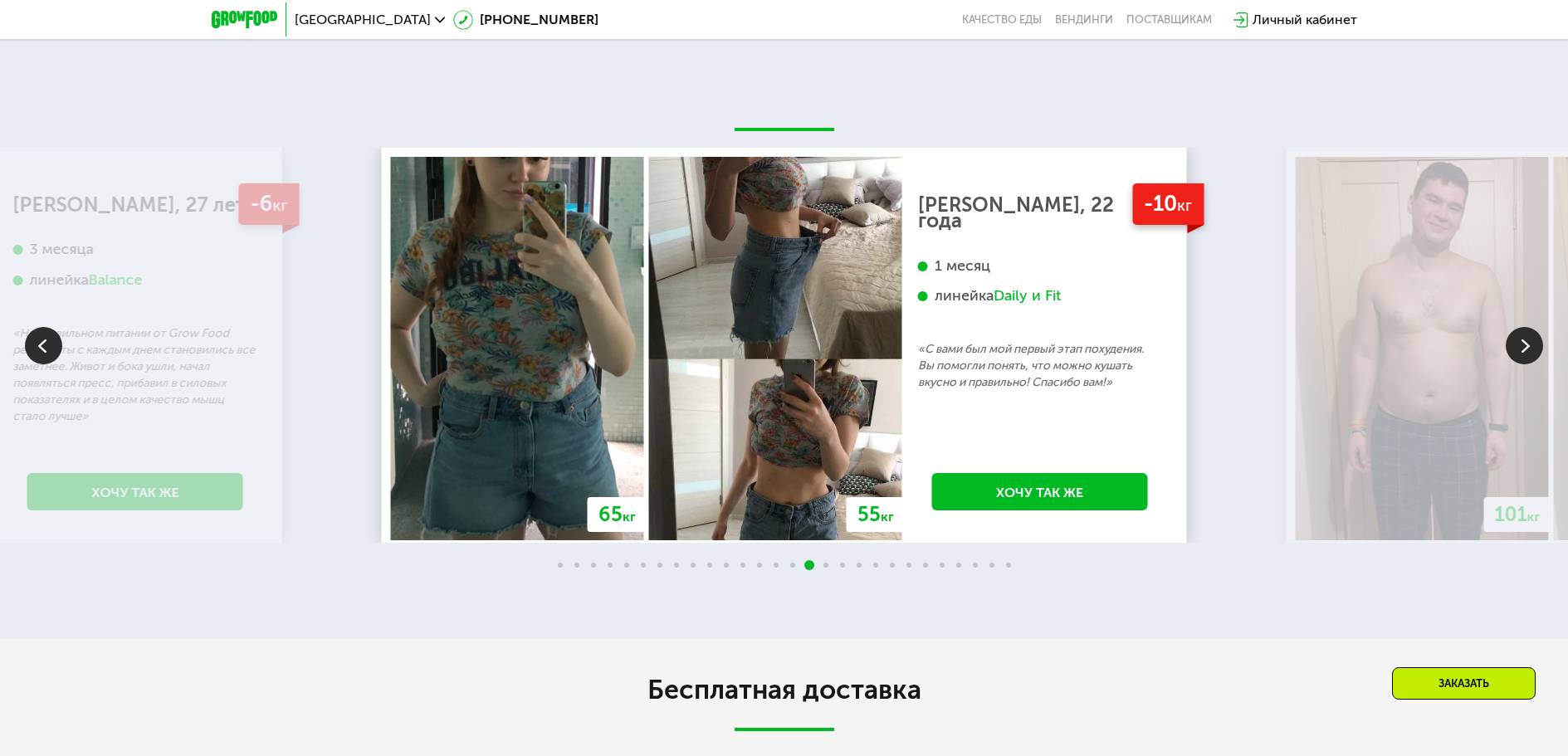
click at [1520, 351] on img at bounding box center [1524, 346] width 38 height 38
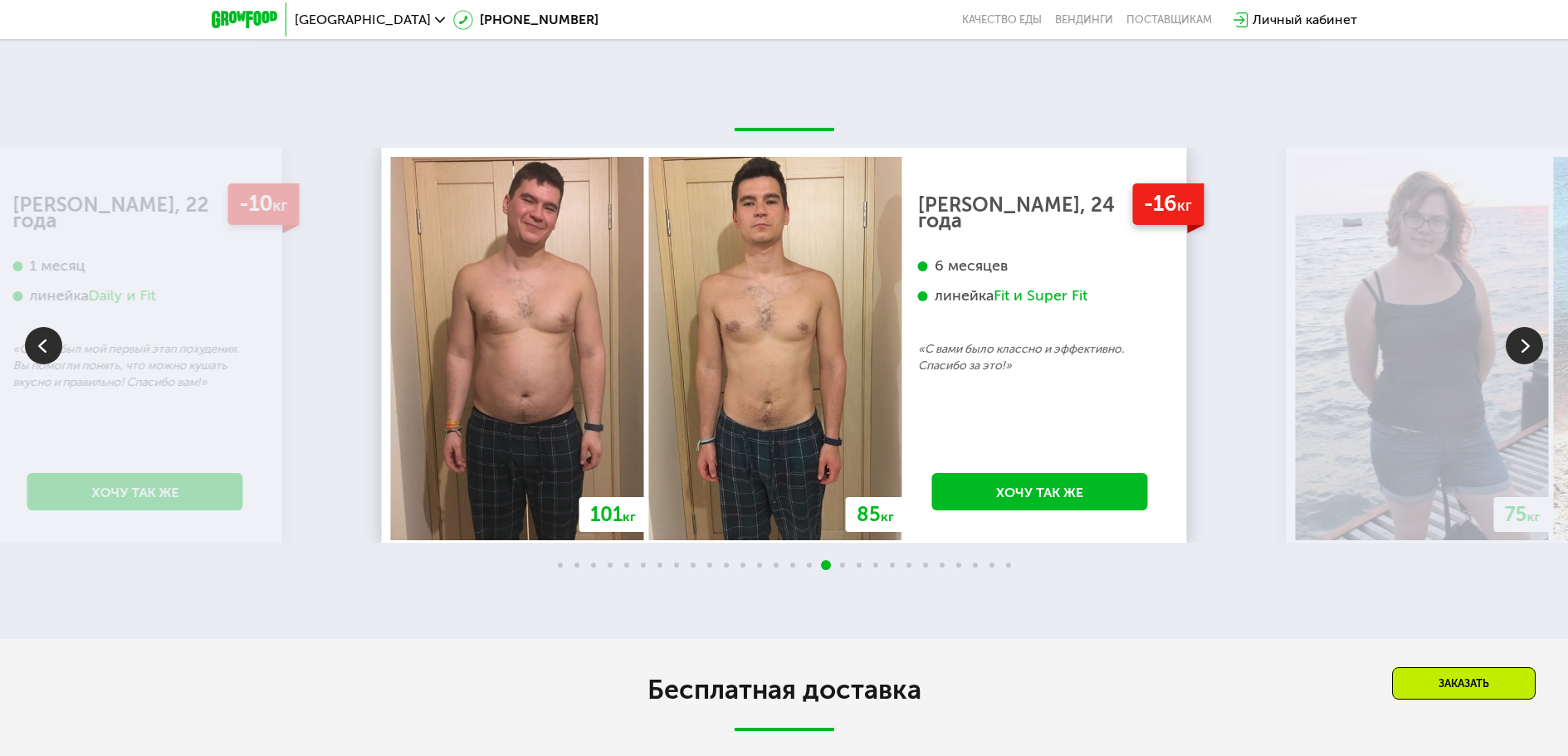
click at [1520, 351] on img at bounding box center [1524, 346] width 38 height 38
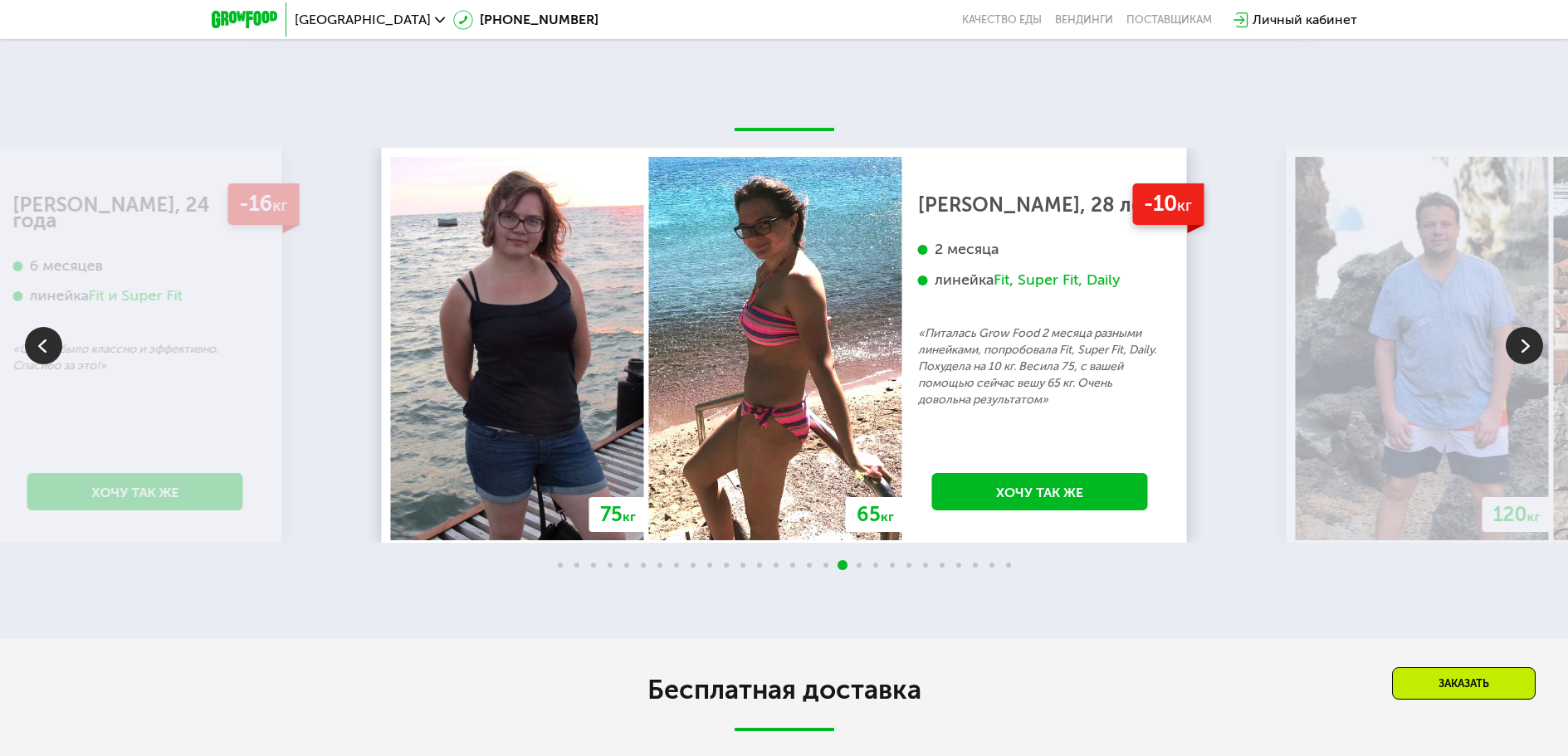
click at [1520, 351] on img at bounding box center [1524, 346] width 38 height 38
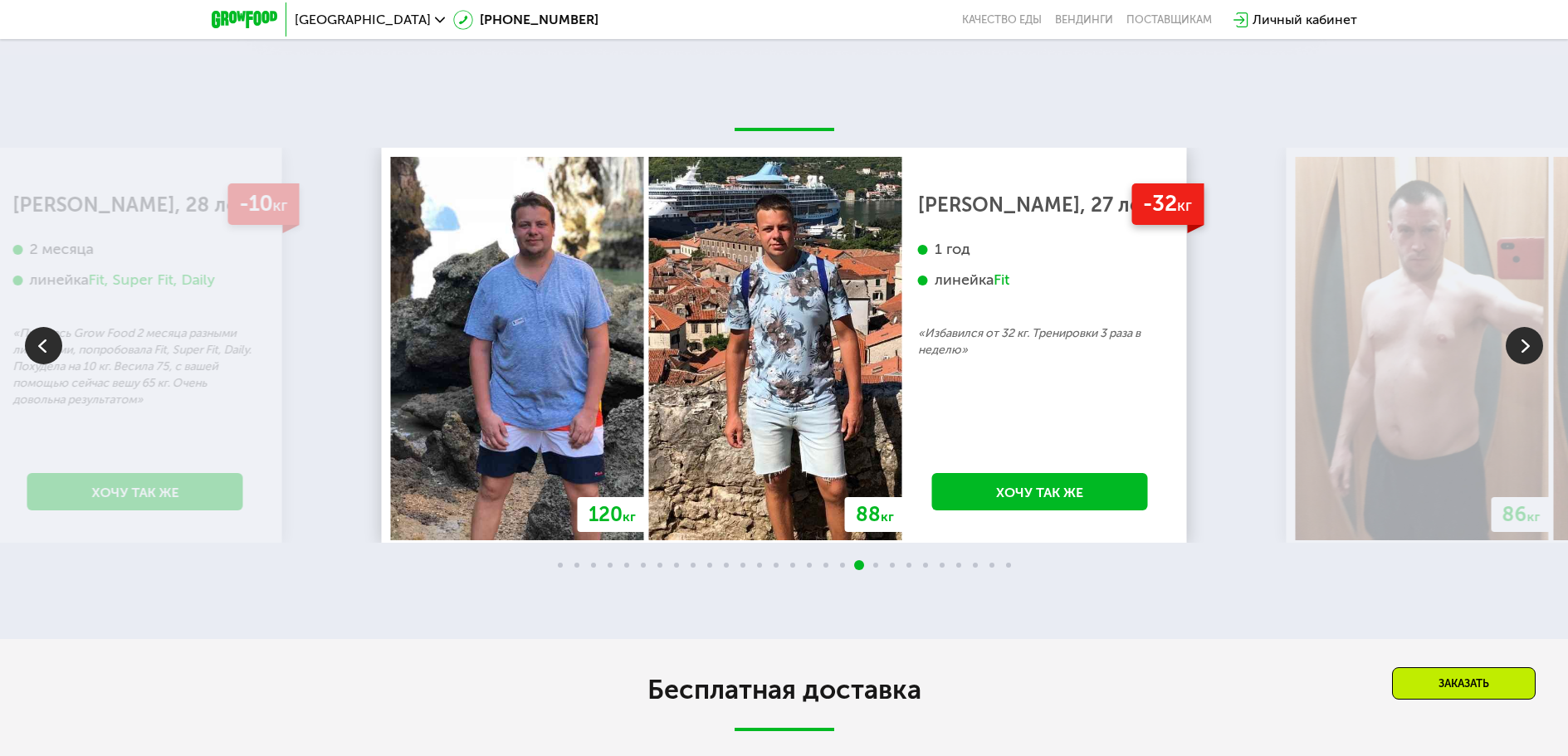
click at [1520, 351] on img at bounding box center [1524, 346] width 38 height 38
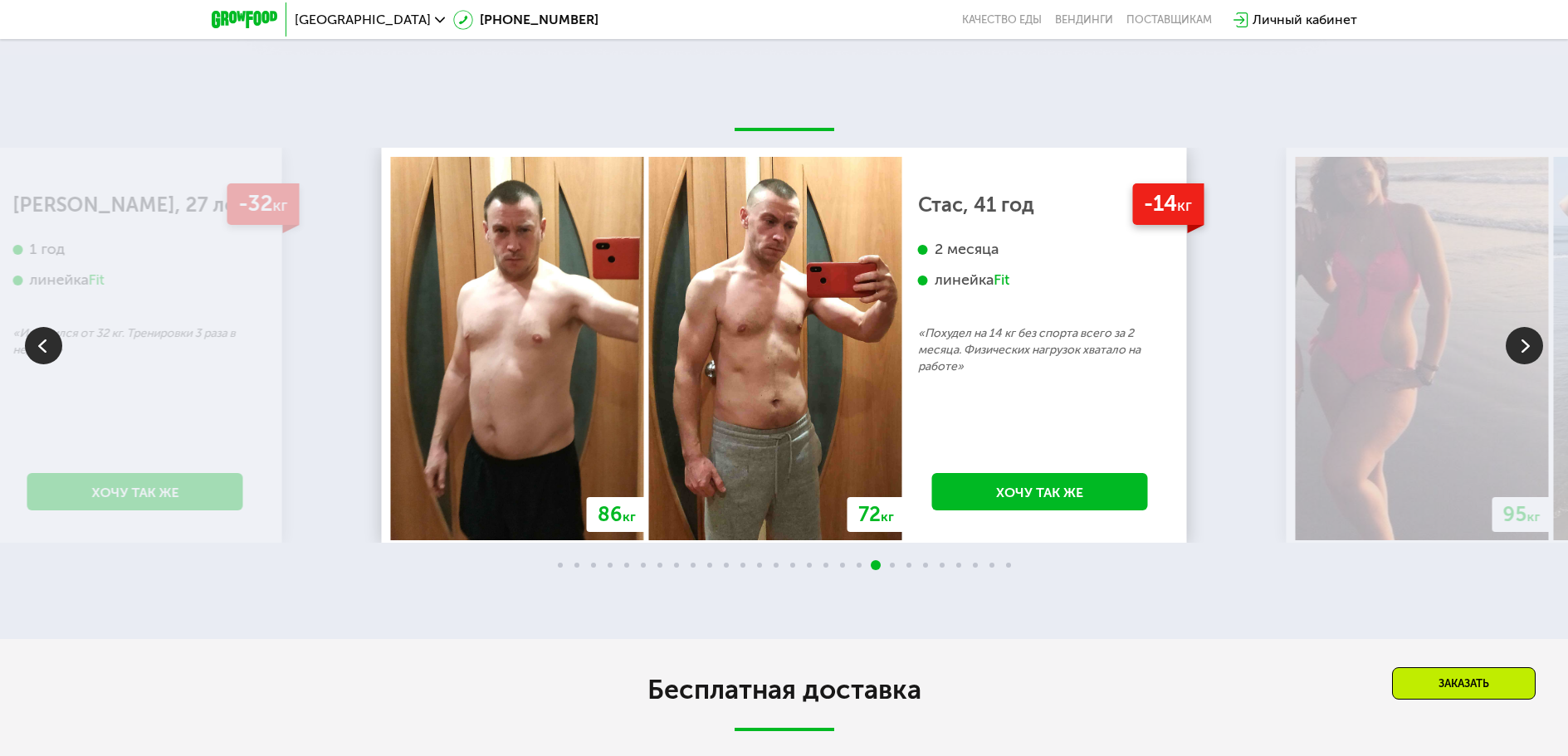
click at [1520, 351] on img at bounding box center [1524, 346] width 38 height 38
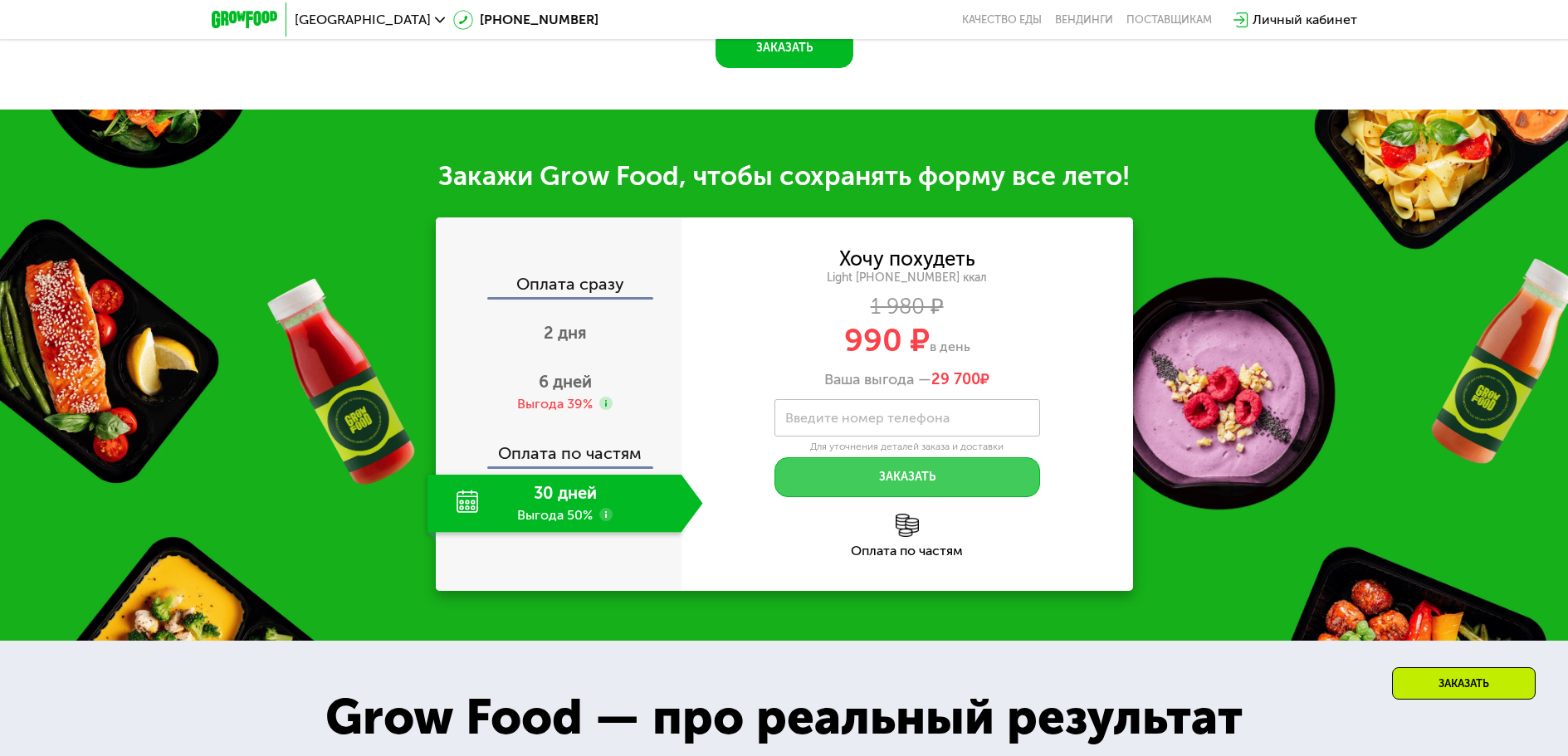
scroll to position [1720, 0]
